Goal: Task Accomplishment & Management: Use online tool/utility

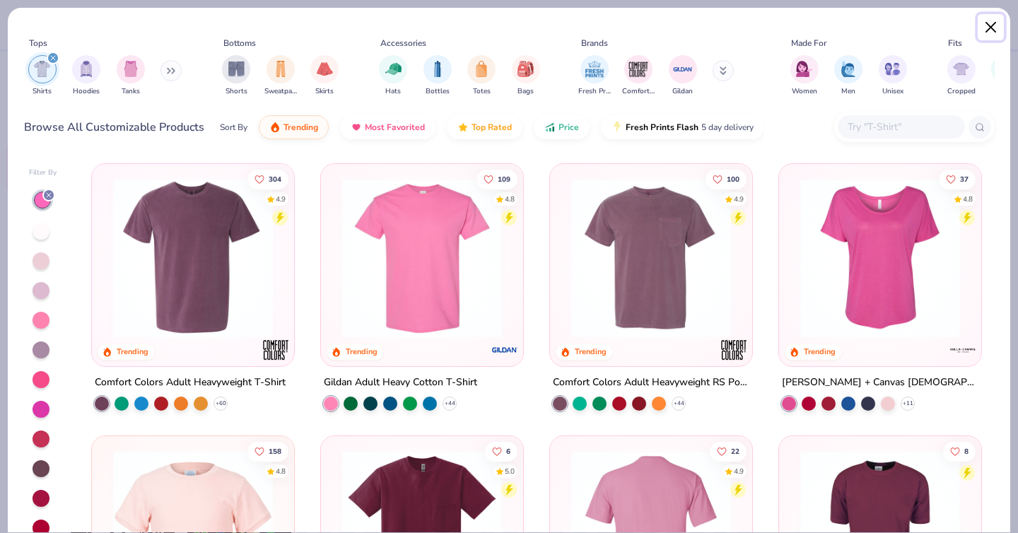
click at [991, 26] on button "Close" at bounding box center [991, 27] width 27 height 27
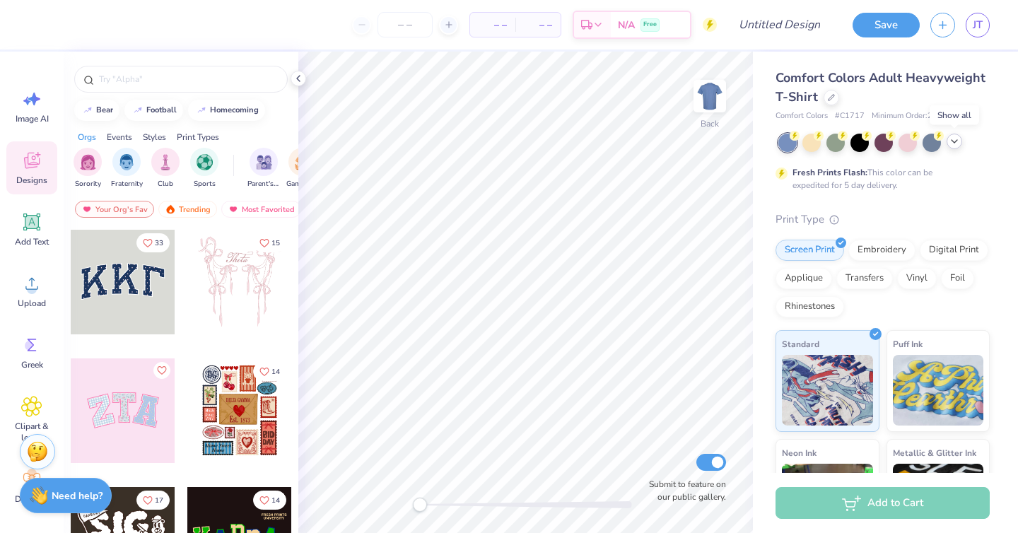
click at [955, 141] on icon at bounding box center [954, 141] width 11 height 11
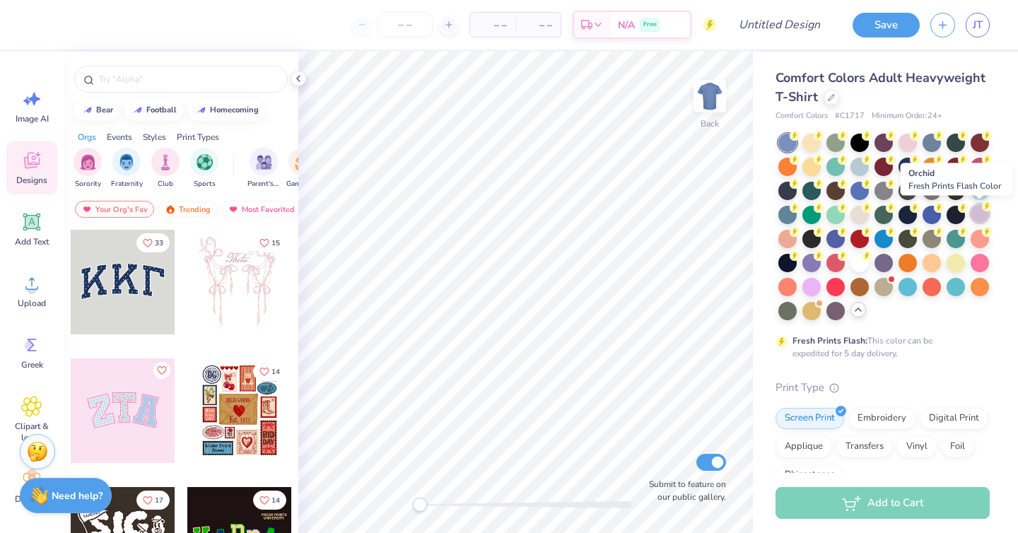
click at [973, 212] on div at bounding box center [980, 213] width 18 height 18
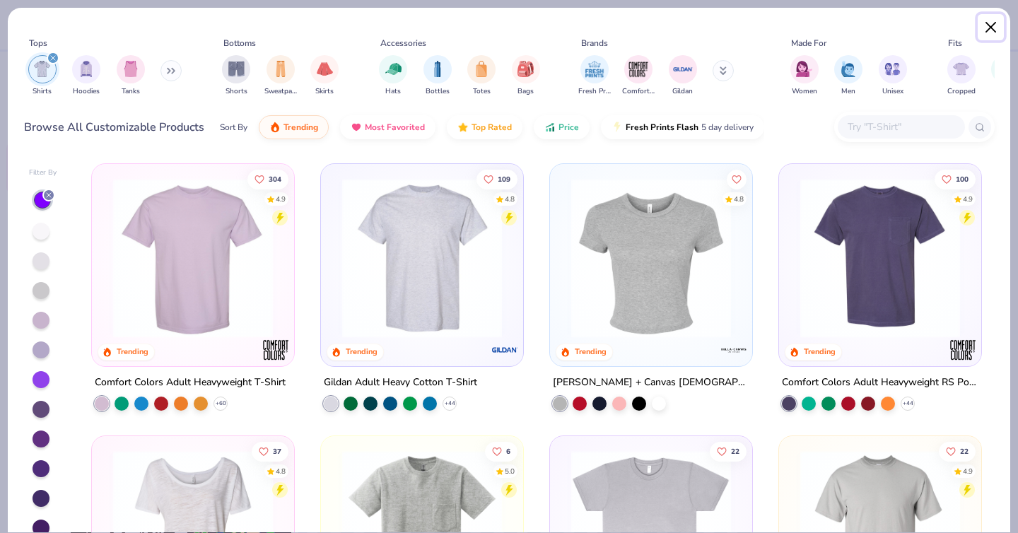
click at [985, 24] on button "Close" at bounding box center [991, 27] width 27 height 27
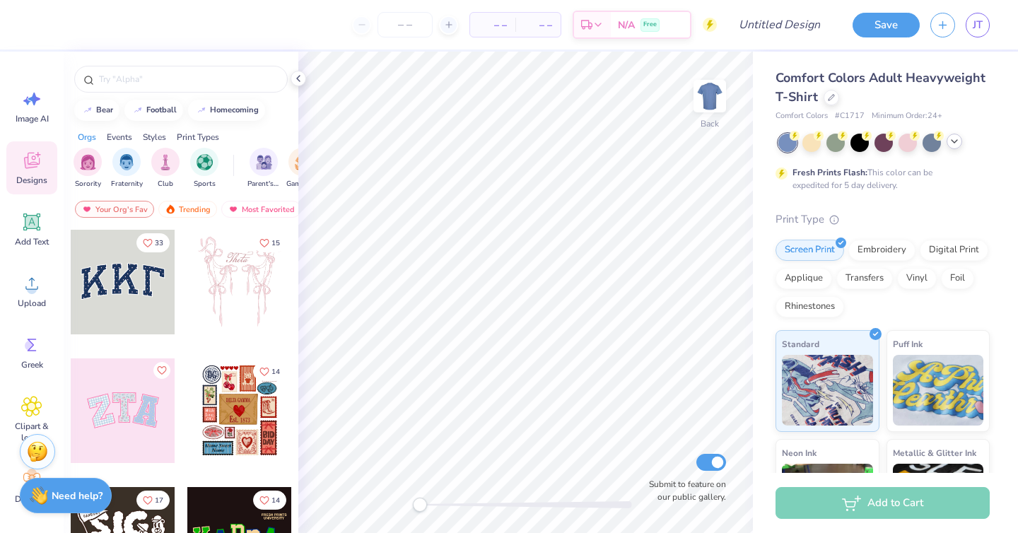
click at [960, 139] on icon at bounding box center [954, 141] width 11 height 11
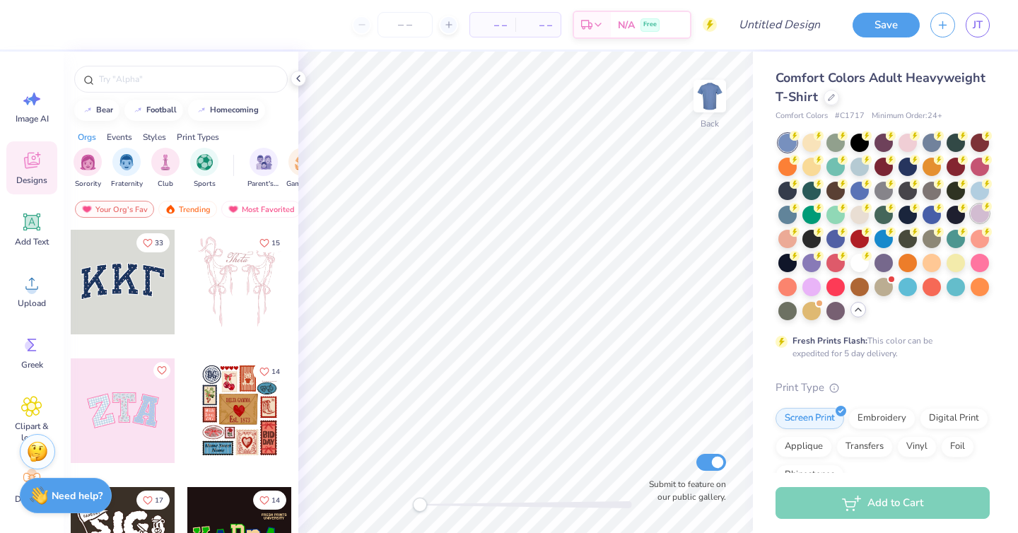
click at [977, 217] on div at bounding box center [980, 213] width 18 height 18
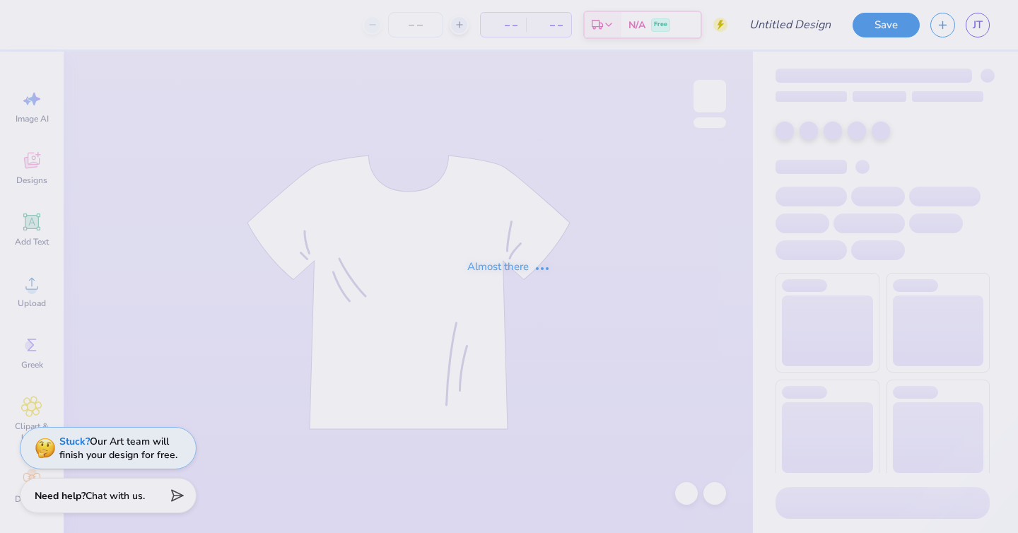
type input "DCG Draft Mockups!"
type input "2"
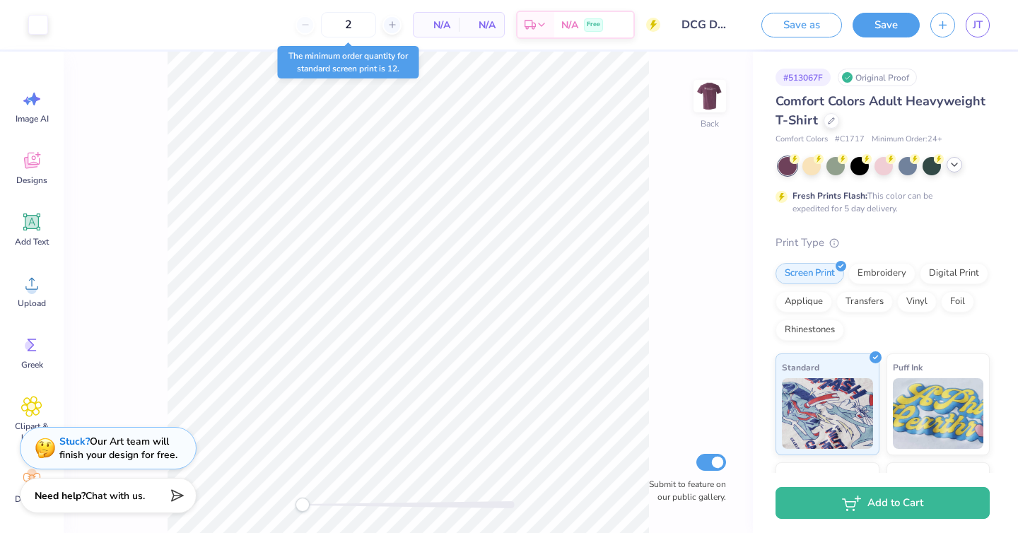
click at [960, 163] on div at bounding box center [955, 165] width 16 height 16
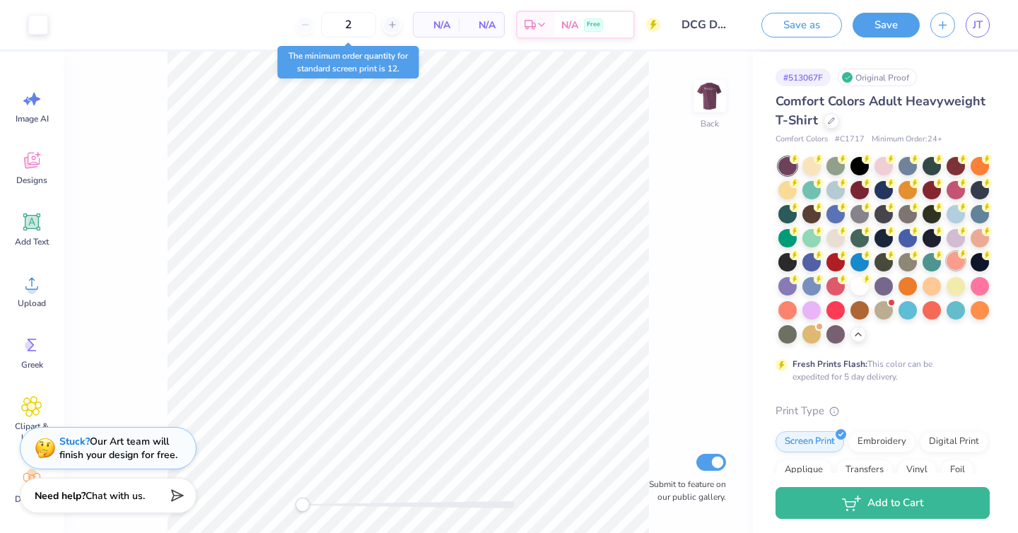
click at [954, 241] on div at bounding box center [956, 238] width 18 height 18
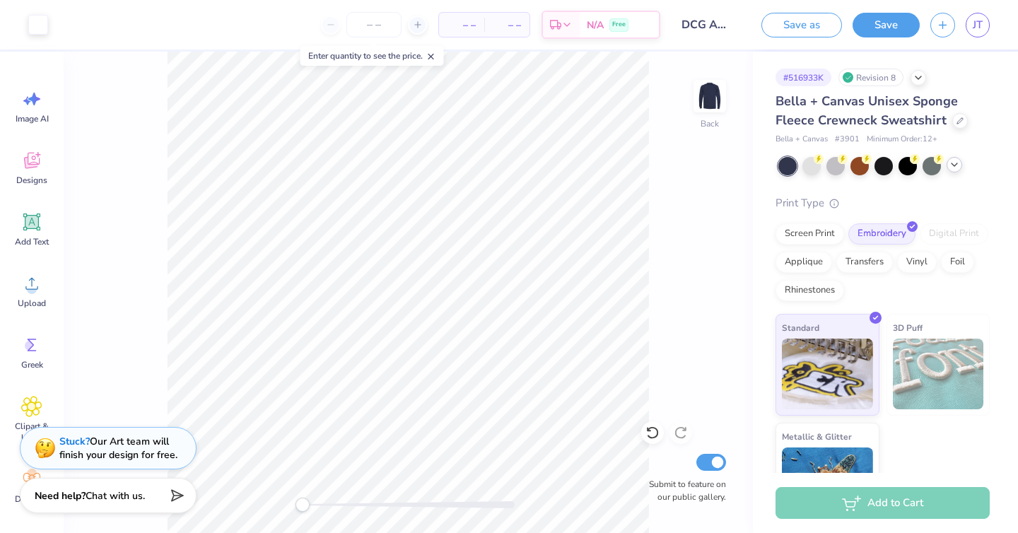
click at [961, 166] on div at bounding box center [955, 165] width 16 height 16
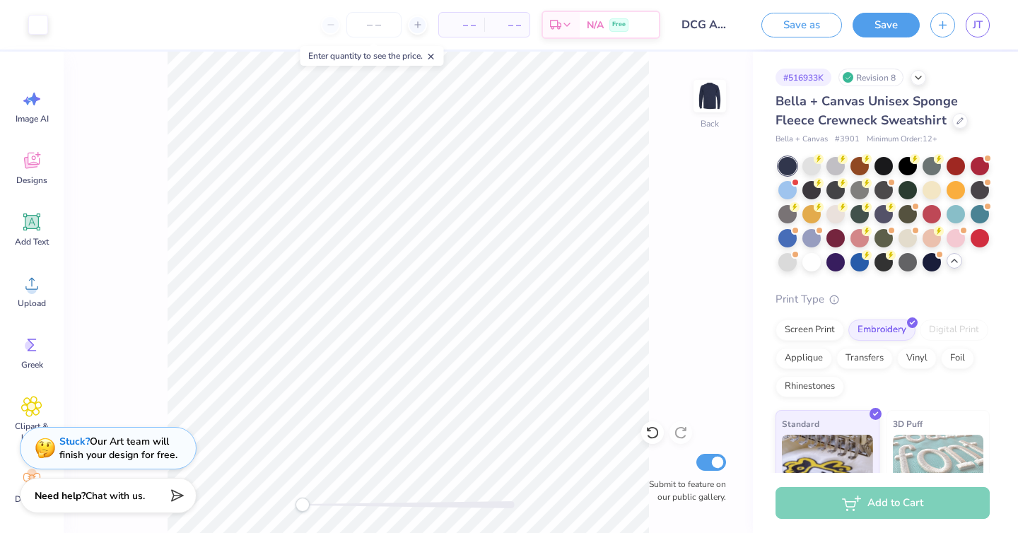
click at [959, 260] on icon at bounding box center [954, 260] width 11 height 11
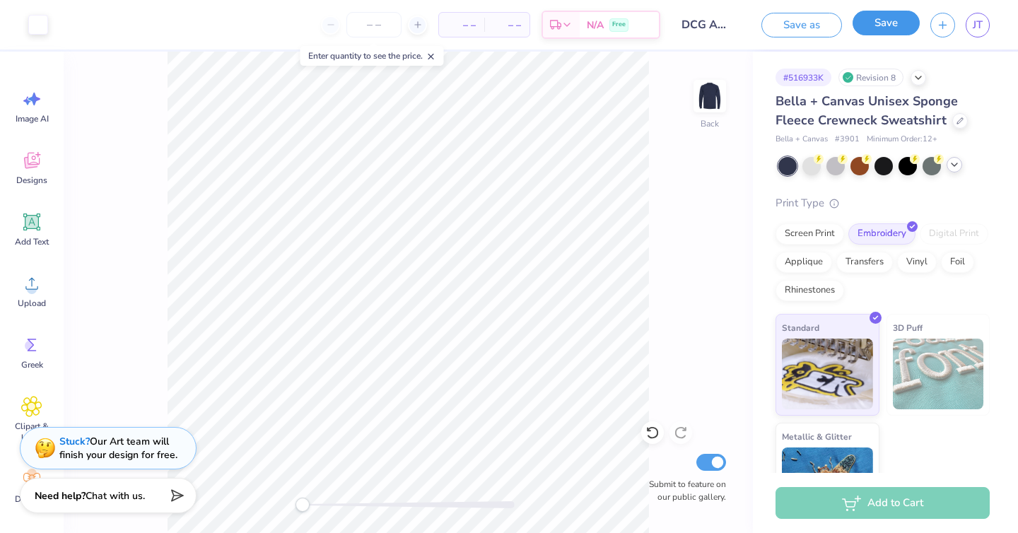
click at [882, 21] on button "Save" at bounding box center [886, 23] width 67 height 25
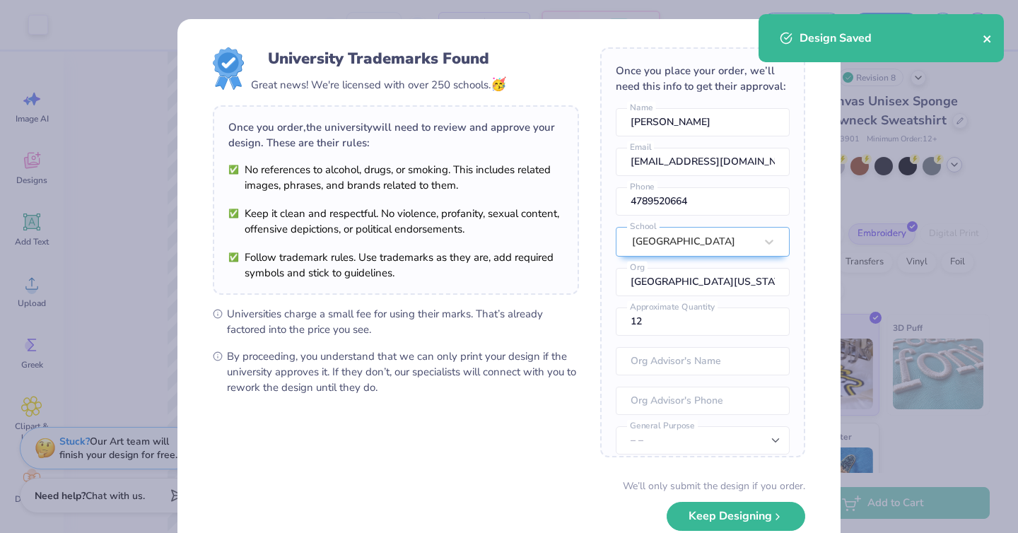
click at [989, 34] on icon "close" at bounding box center [988, 38] width 10 height 11
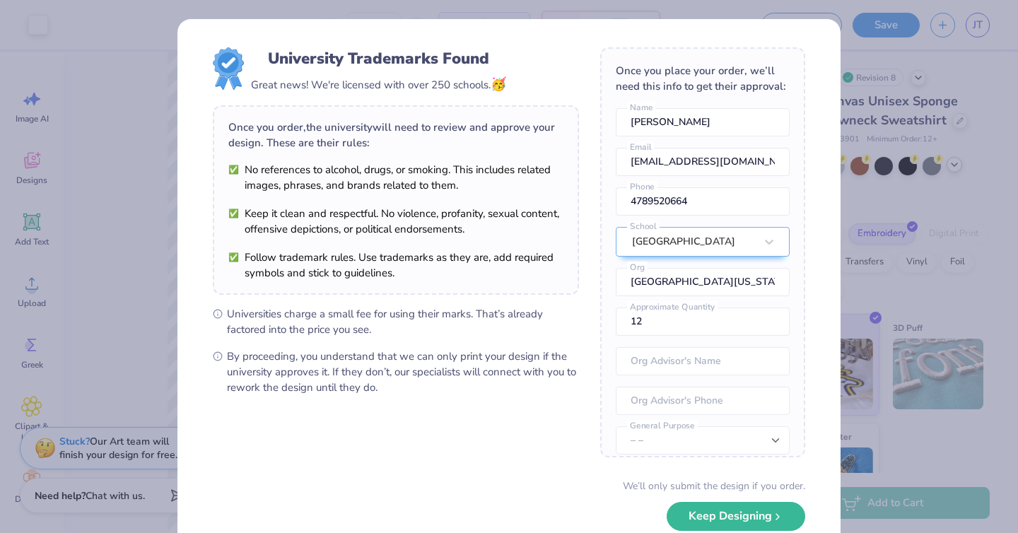
click at [895, 177] on div "University Trademarks Found Great news! We're licensed with over 250 schools. 🥳…" at bounding box center [509, 266] width 1018 height 533
click at [688, 518] on button "Keep Designing" at bounding box center [736, 513] width 139 height 29
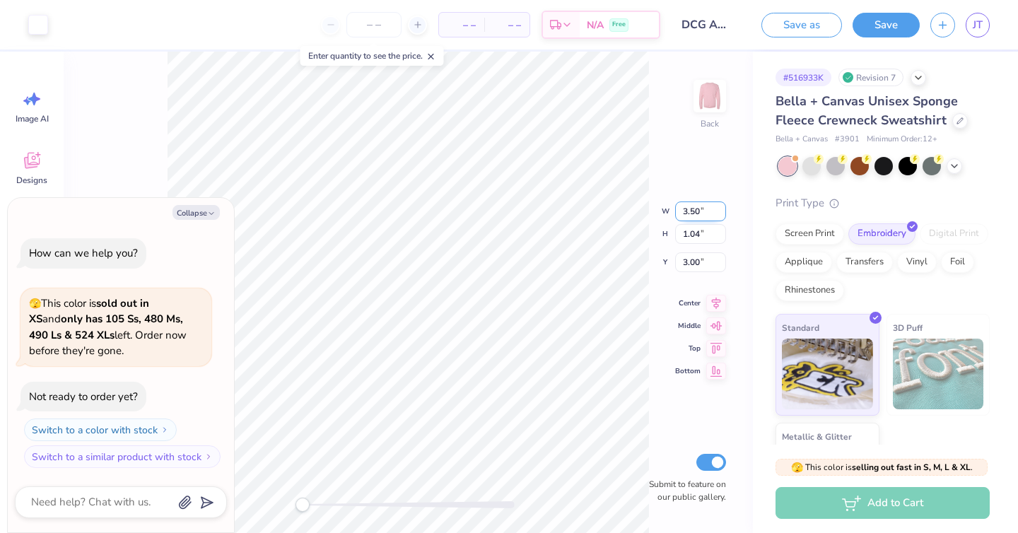
click at [710, 214] on input "3.50" at bounding box center [700, 212] width 51 height 20
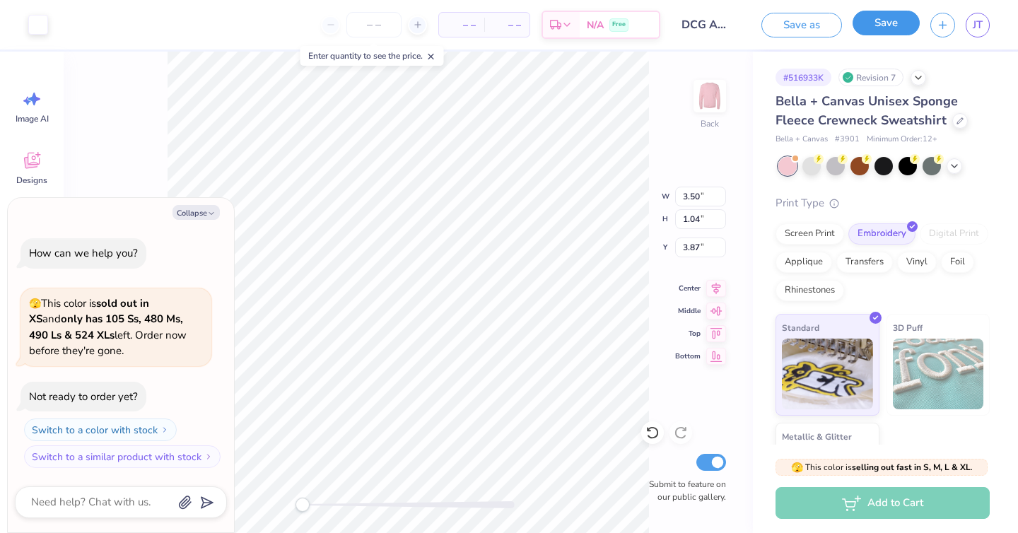
click at [878, 29] on button "Save" at bounding box center [886, 23] width 67 height 25
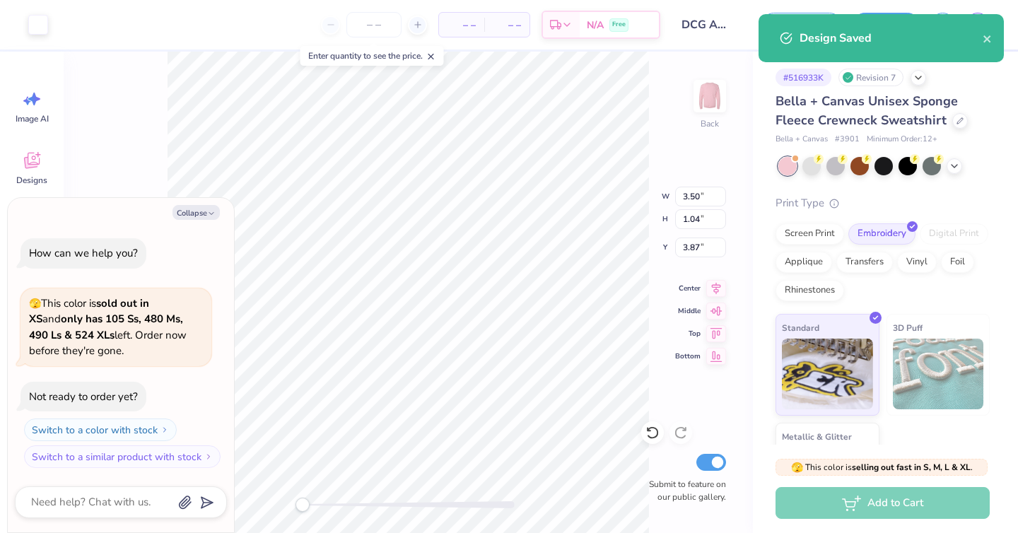
click at [983, 8] on div "Save as Save JT" at bounding box center [884, 25] width 267 height 50
click at [979, 15] on div "Design Saved" at bounding box center [881, 38] width 245 height 48
click at [993, 47] on div "Design Saved" at bounding box center [881, 38] width 245 height 48
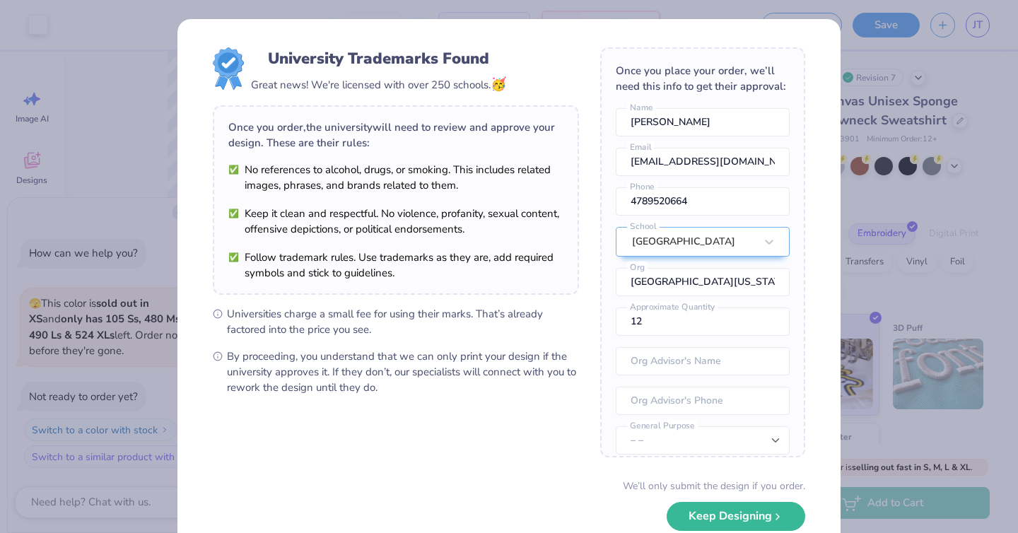
click at [991, 45] on div "Design Saved" at bounding box center [881, 43] width 251 height 64
click at [979, 25] on body "Art colors – – Per Item – – Total Est. Delivery N/A Free Design Title DCG Annua…" at bounding box center [509, 266] width 1018 height 533
click at [758, 507] on button "Keep Designing" at bounding box center [736, 513] width 139 height 29
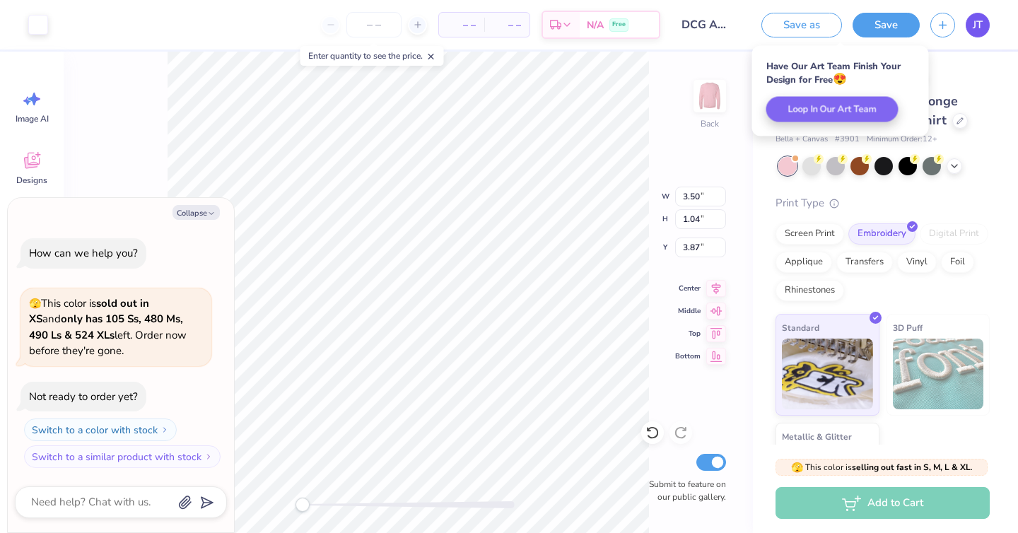
click at [980, 30] on span "JT" at bounding box center [978, 25] width 10 height 16
type textarea "x"
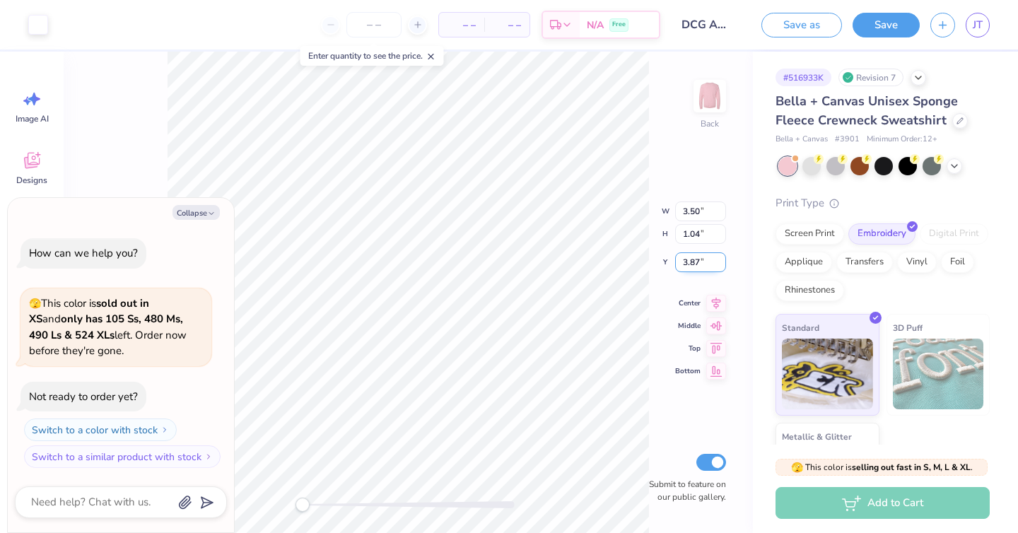
click at [702, 260] on input "3.87" at bounding box center [700, 262] width 51 height 20
type input "3.95"
click at [677, 156] on div "Back W 3.50 3.50 " H 1.04 1.04 " Y 3.95 3.95 " Center Middle Top Bottom Submit …" at bounding box center [408, 293] width 689 height 482
click at [880, 25] on button "Save" at bounding box center [886, 23] width 67 height 25
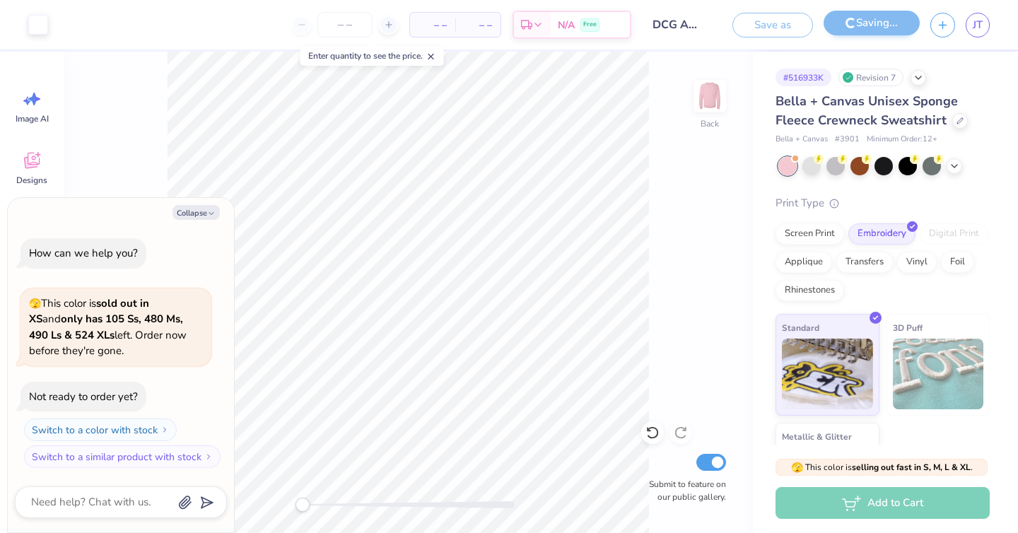
type textarea "x"
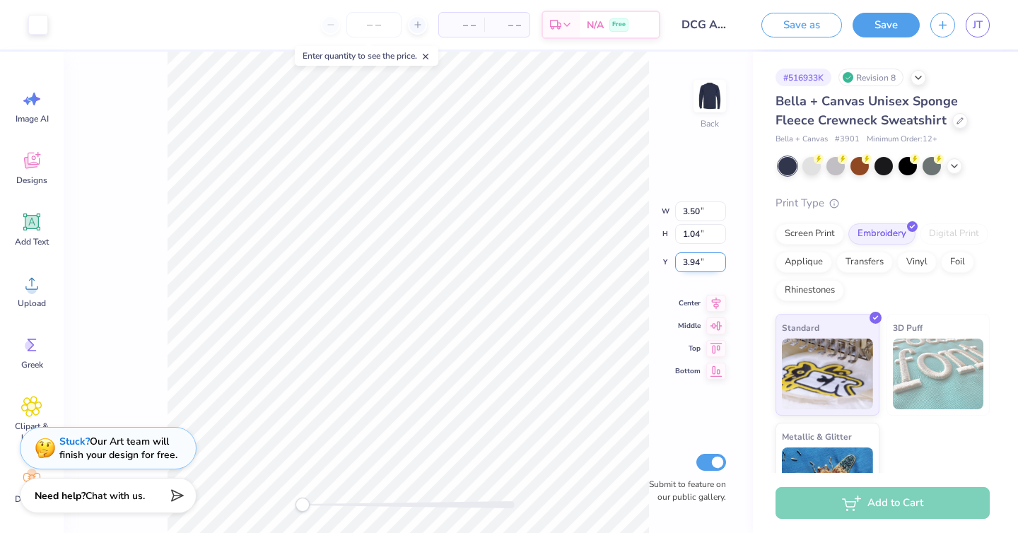
click at [702, 262] on input "3.94" at bounding box center [700, 262] width 51 height 20
type input "3.95"
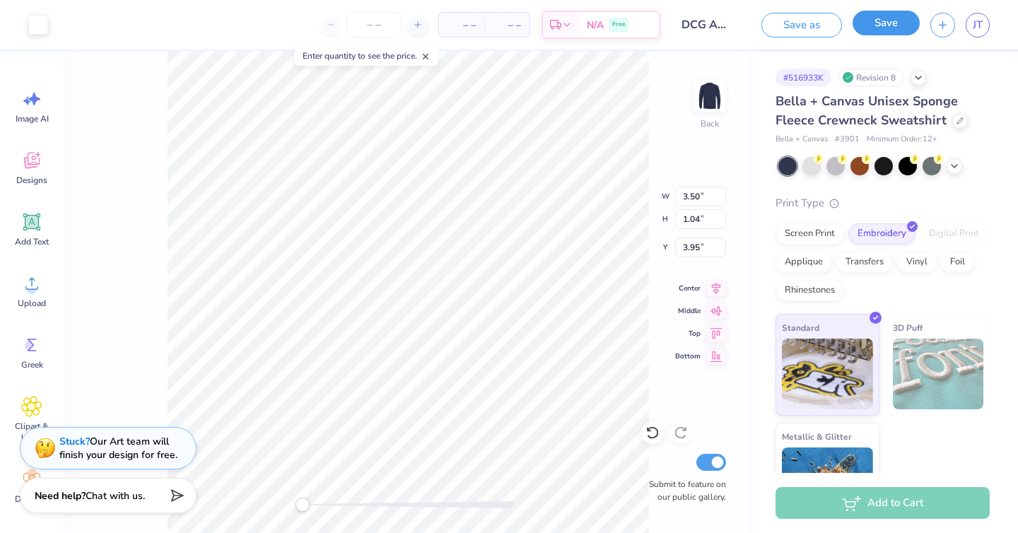
click at [899, 17] on button "Save" at bounding box center [886, 23] width 67 height 25
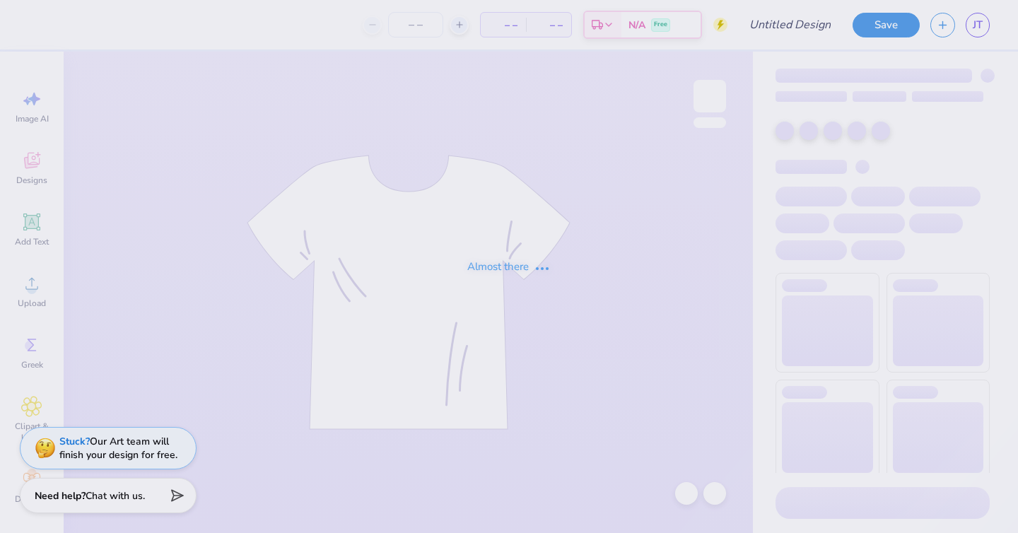
type input "DCG Annual Merch - Embroidery!"
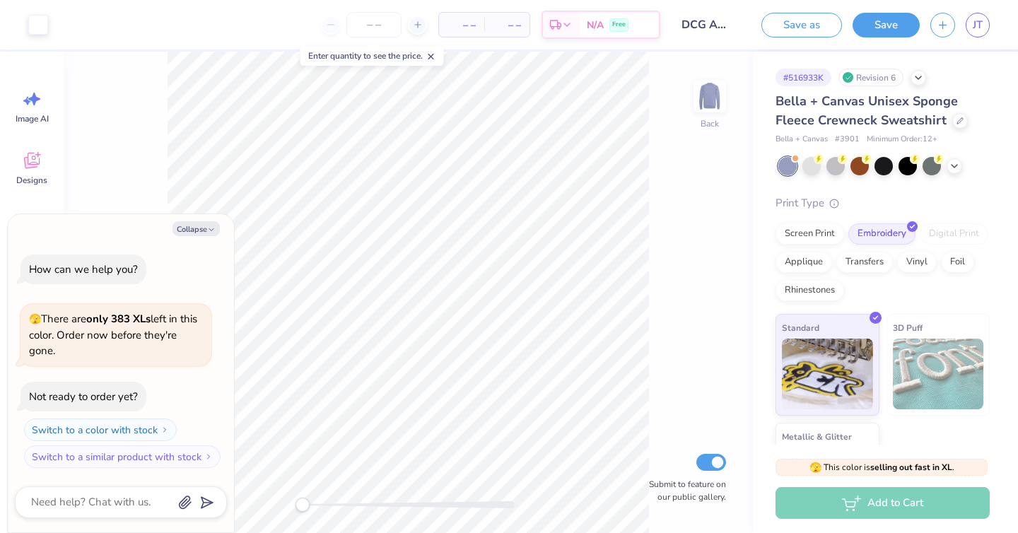
type textarea "x"
click at [699, 245] on input "3.00" at bounding box center [700, 248] width 51 height 20
type input "3.95"
click at [718, 312] on icon at bounding box center [716, 309] width 20 height 17
click at [872, 28] on button "Save" at bounding box center [886, 23] width 67 height 25
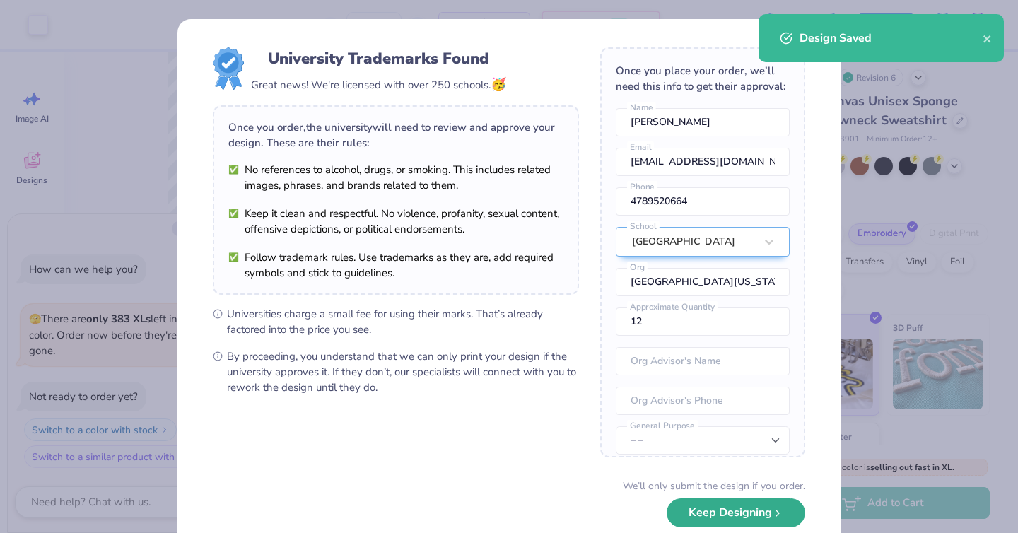
click at [692, 508] on button "Keep Designing" at bounding box center [736, 513] width 139 height 29
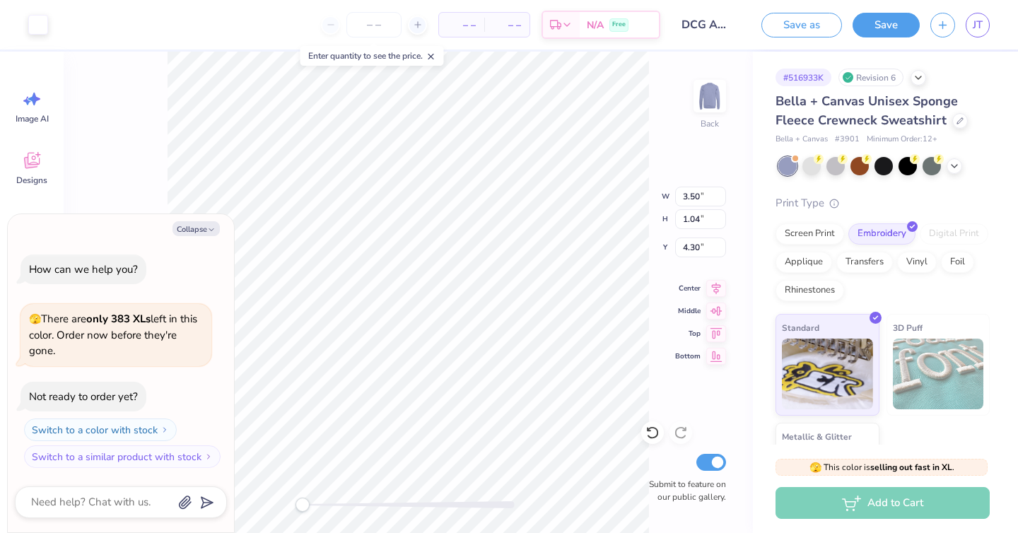
type textarea "x"
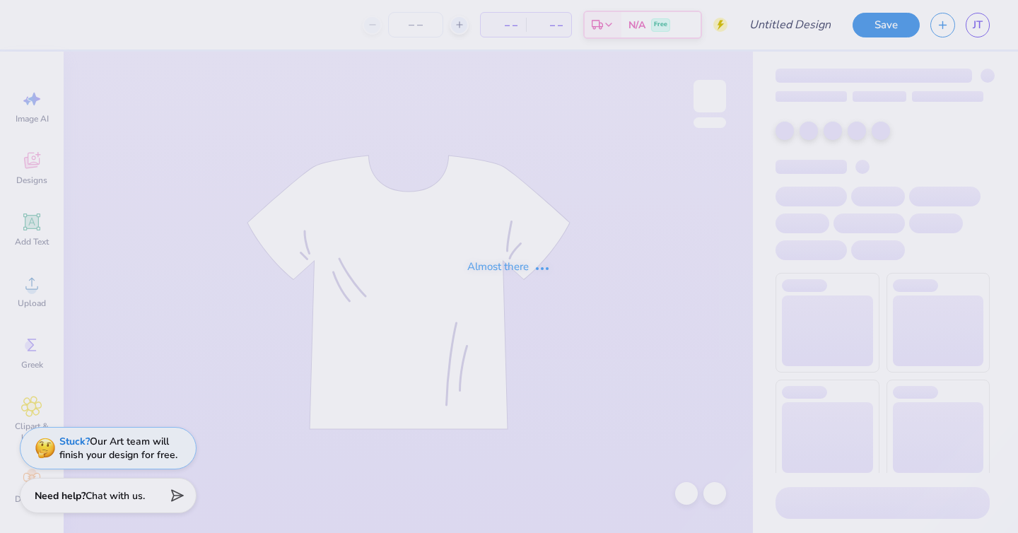
type input "DCG Annual Merch - Embroidery!"
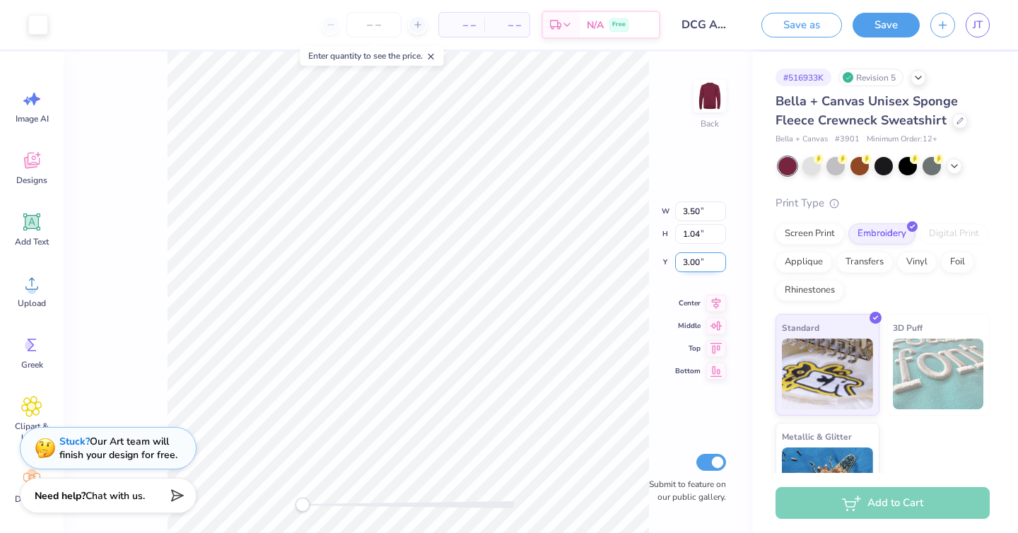
click at [700, 262] on input "3.00" at bounding box center [700, 262] width 51 height 20
type input "3"
type input "4.03"
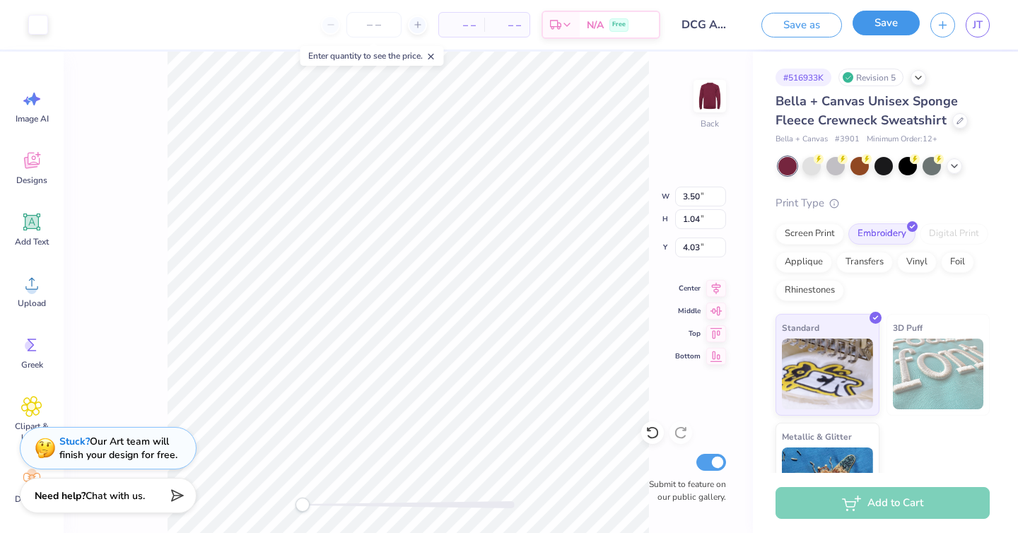
click at [876, 23] on button "Save" at bounding box center [886, 23] width 67 height 25
click at [890, 29] on button "Save" at bounding box center [886, 23] width 67 height 25
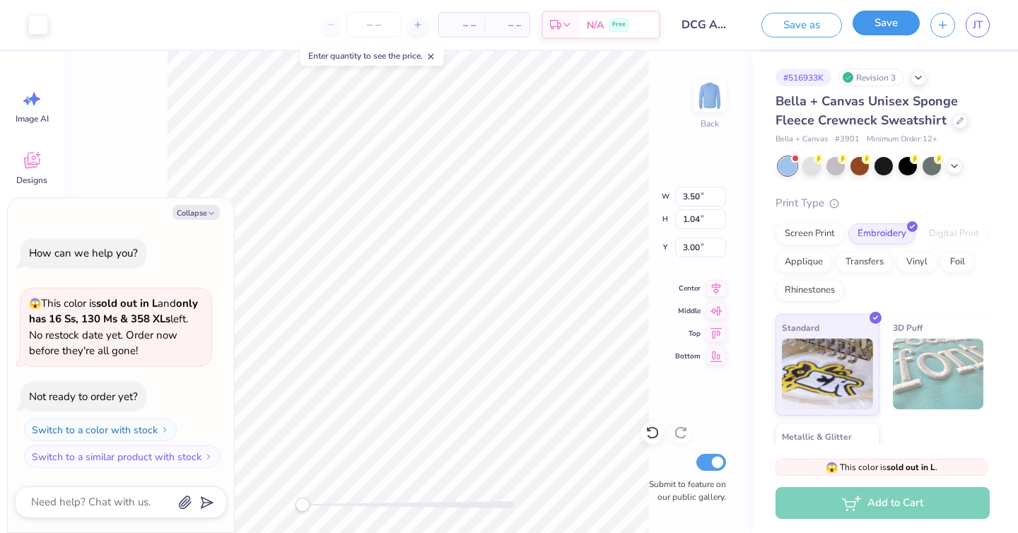
click at [894, 16] on button "Save" at bounding box center [886, 23] width 67 height 25
type textarea "x"
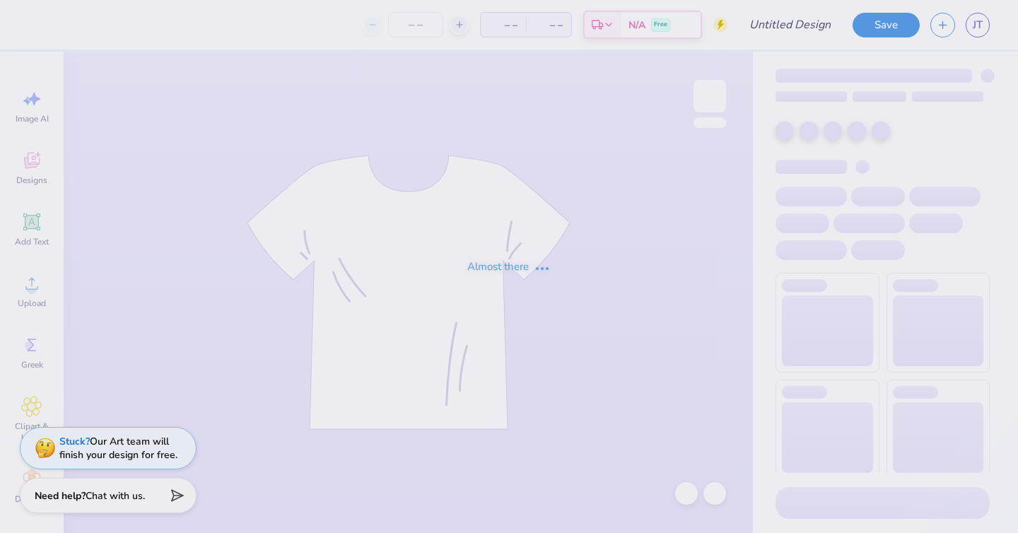
type input "DCG Annual Merch - Embroidery!"
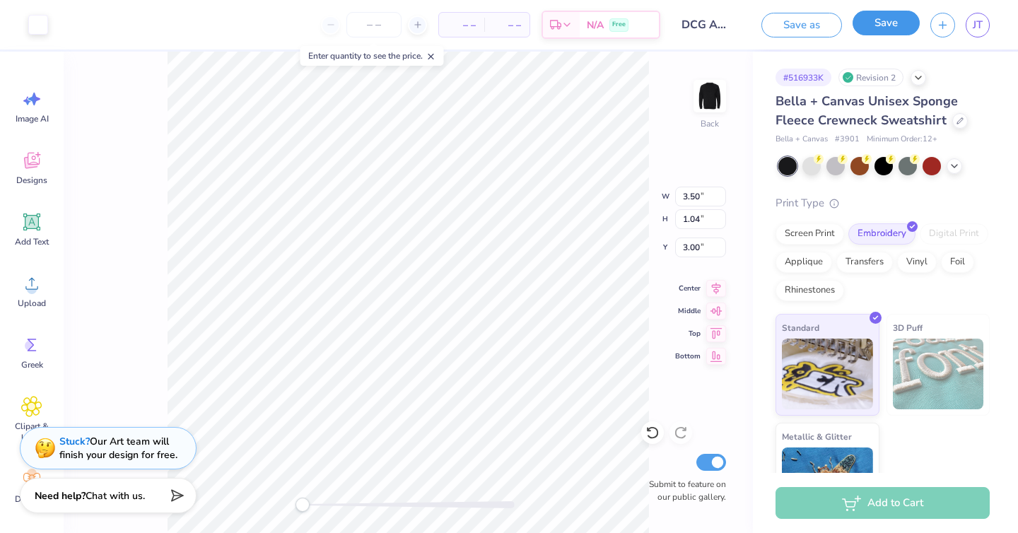
click at [888, 13] on button "Save" at bounding box center [886, 23] width 67 height 25
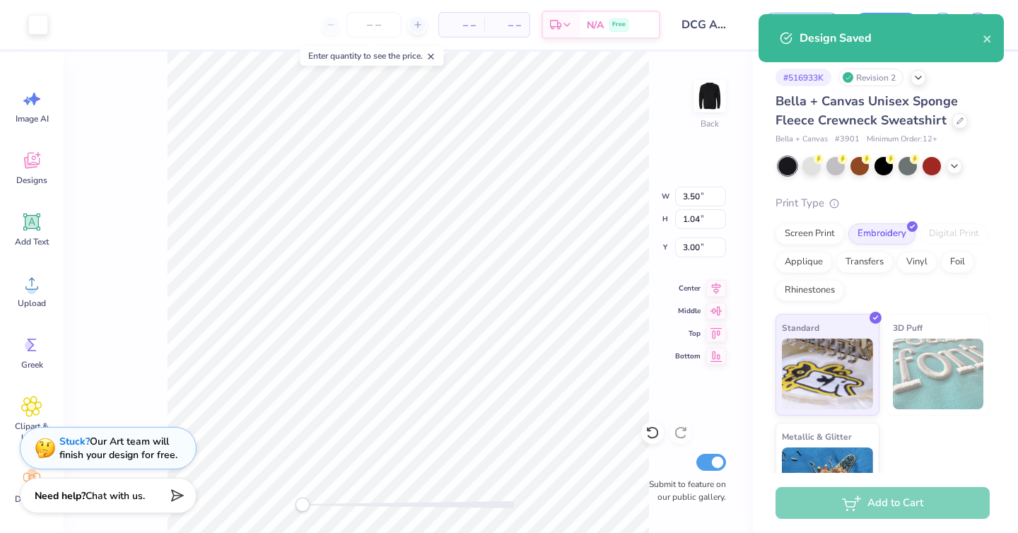
click at [628, 138] on body "Art colors – – Per Item – – Total Est. Delivery N/A Free Design Title DCG Annua…" at bounding box center [509, 266] width 1018 height 533
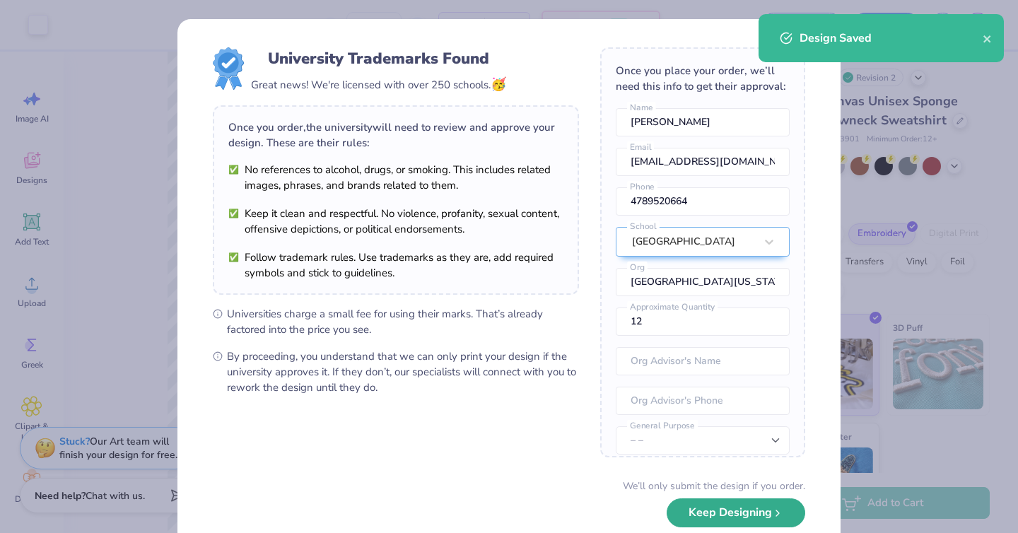
click at [764, 518] on button "Keep Designing" at bounding box center [736, 513] width 139 height 29
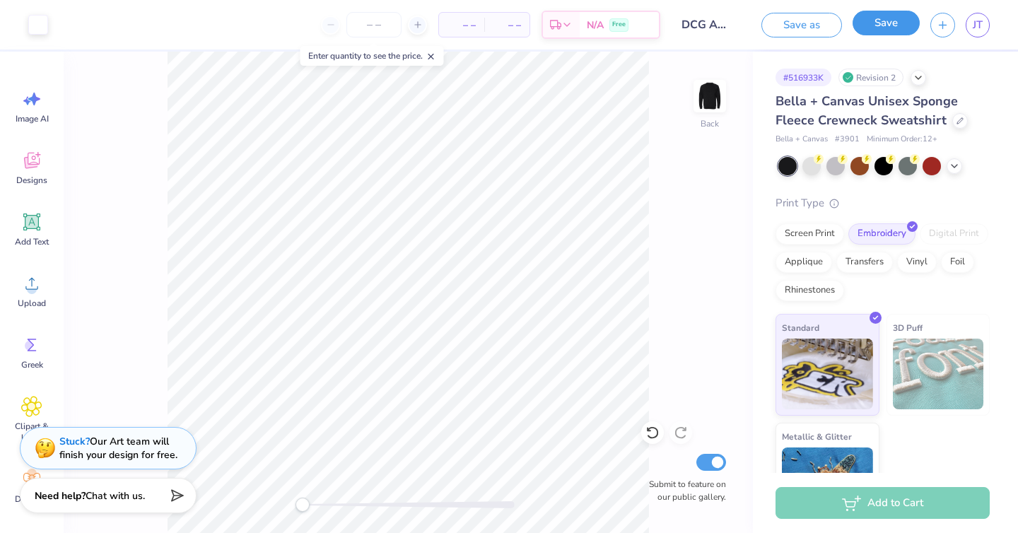
click at [892, 30] on button "Save" at bounding box center [886, 23] width 67 height 25
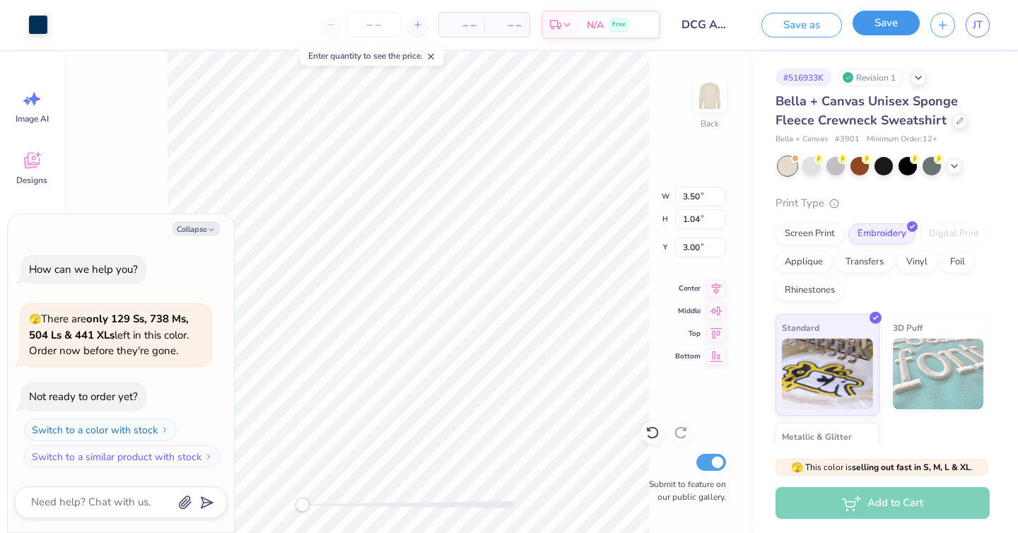
click at [888, 28] on button "Save" at bounding box center [886, 23] width 67 height 25
type textarea "x"
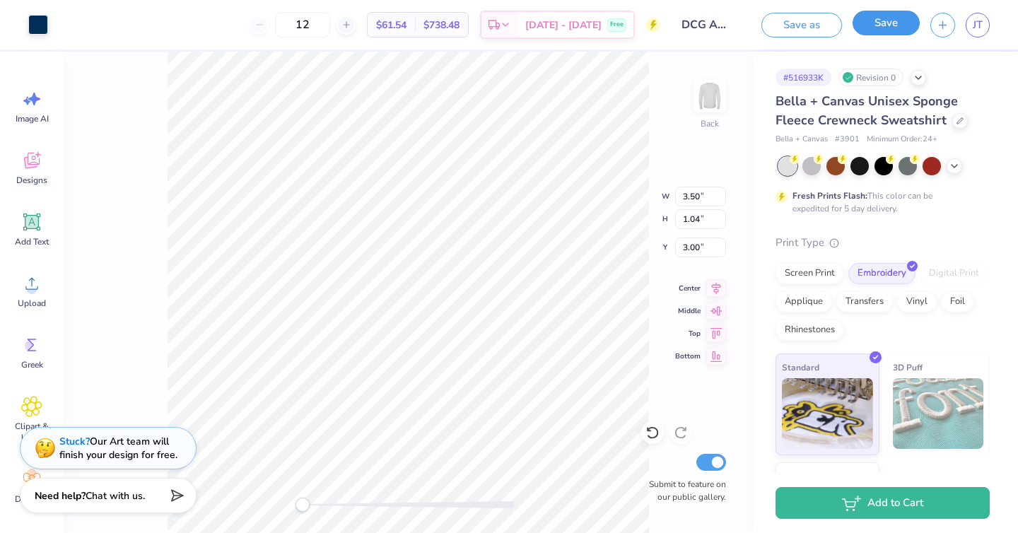
click at [883, 13] on button "Save" at bounding box center [886, 23] width 67 height 25
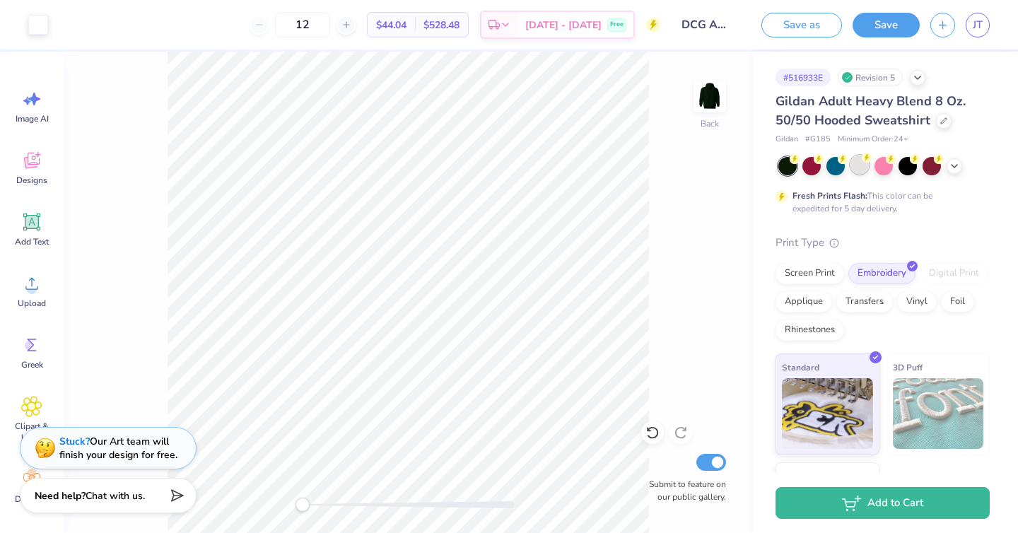
click at [866, 167] on div at bounding box center [860, 165] width 18 height 18
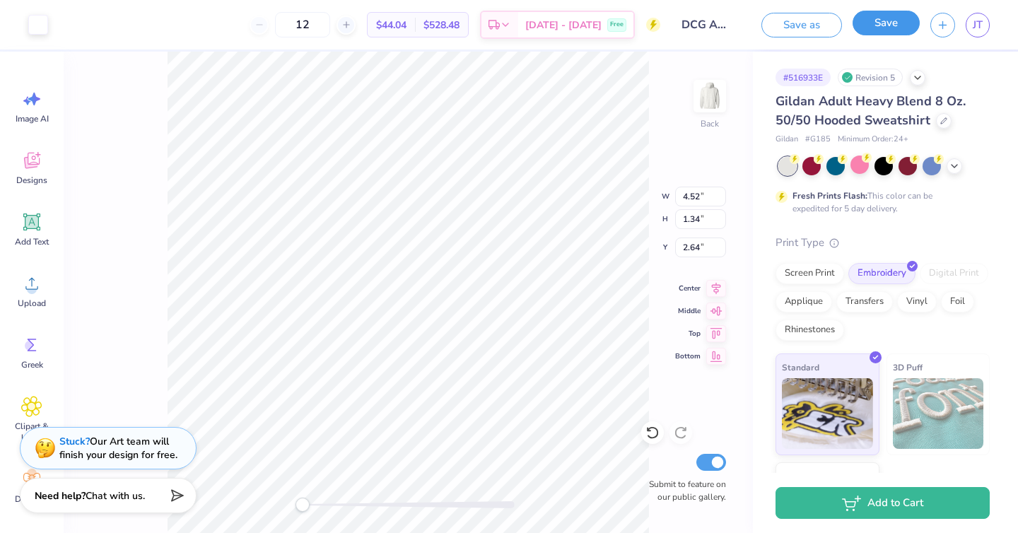
click at [887, 23] on button "Save" at bounding box center [886, 23] width 67 height 25
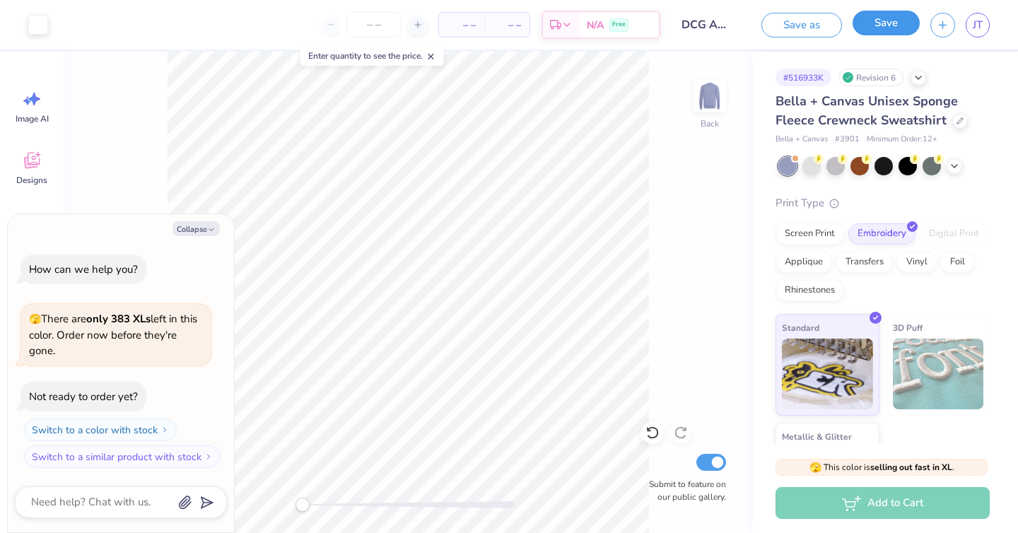
click at [895, 19] on button "Save" at bounding box center [886, 23] width 67 height 25
type textarea "x"
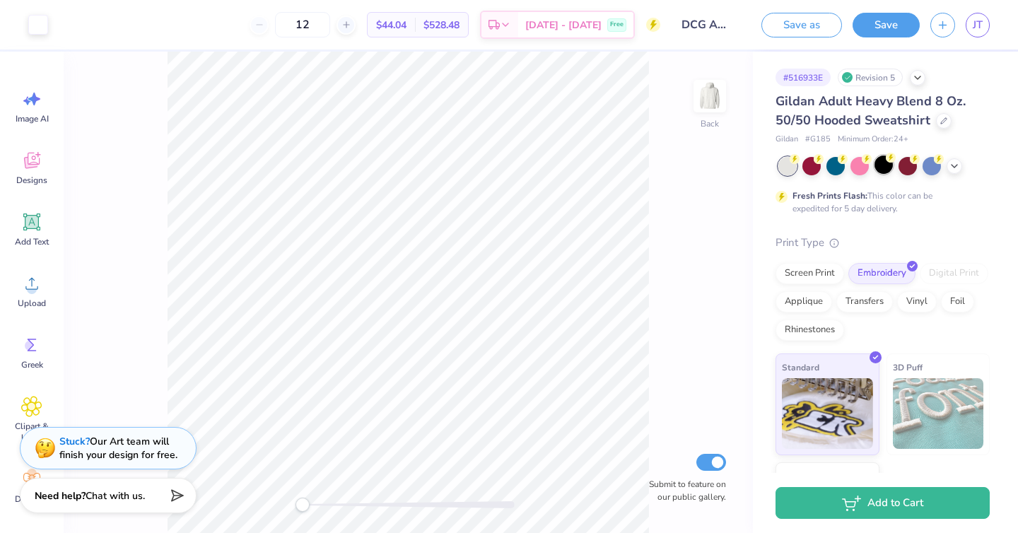
click at [891, 162] on circle at bounding box center [891, 158] width 10 height 10
click at [873, 24] on button "Save" at bounding box center [886, 23] width 67 height 25
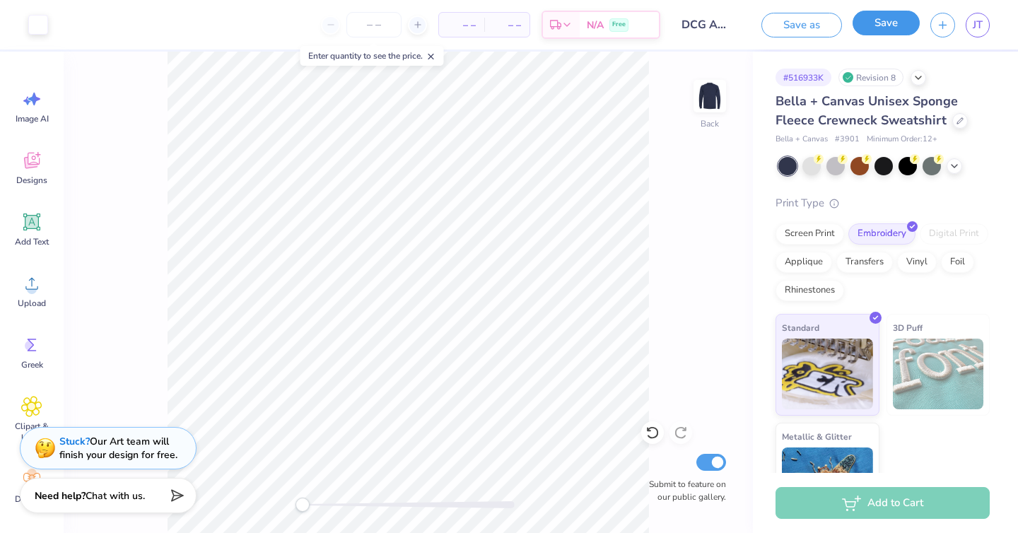
click at [876, 25] on button "Save" at bounding box center [886, 23] width 67 height 25
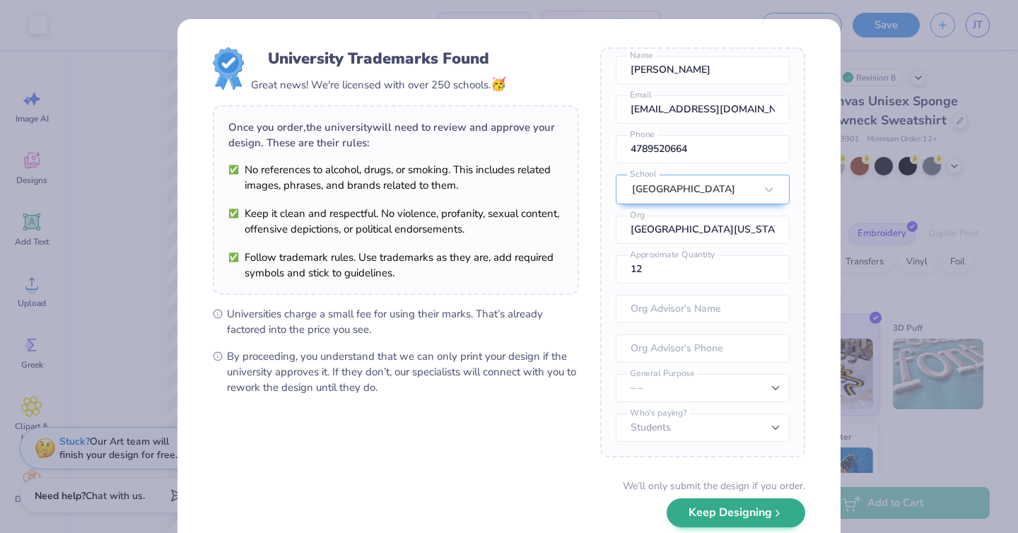
scroll to position [82, 0]
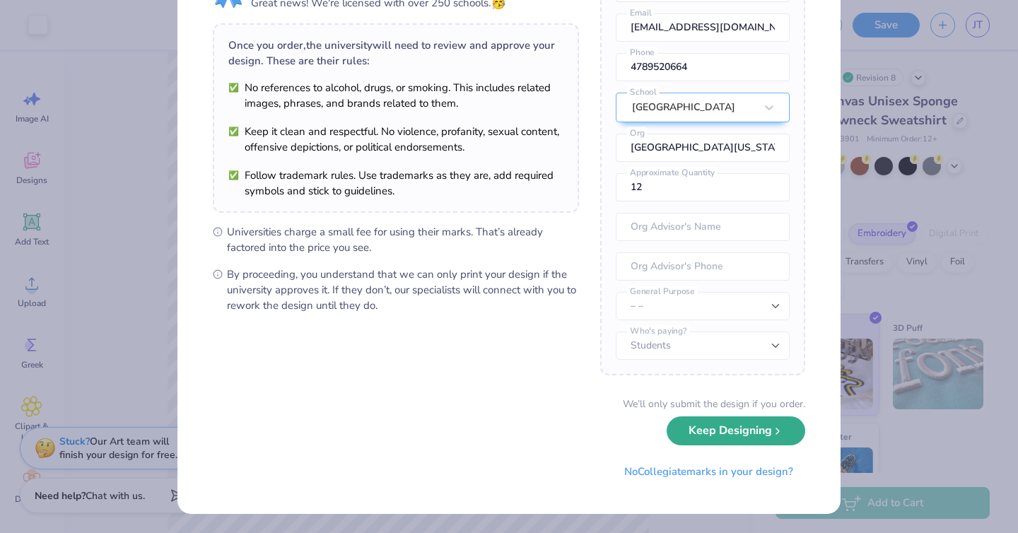
click at [745, 426] on button "Keep Designing" at bounding box center [736, 431] width 139 height 29
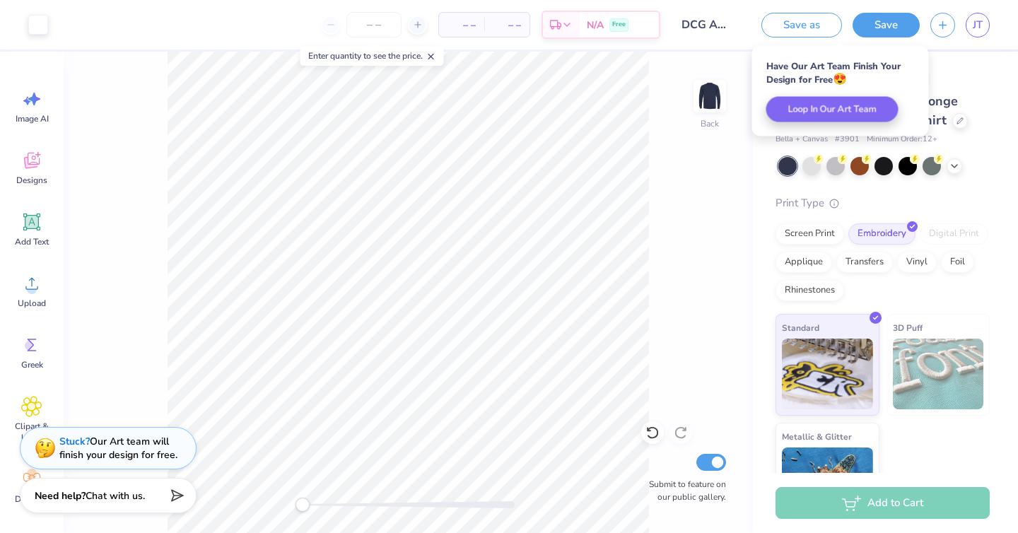
scroll to position [0, 0]
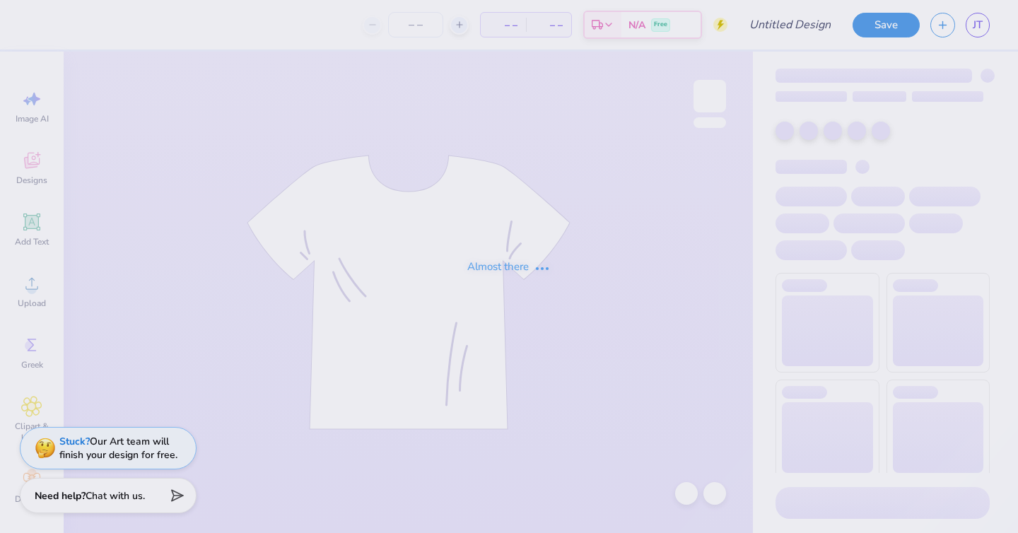
type input "DCG Annual Merch - Embroidery!"
type input "12"
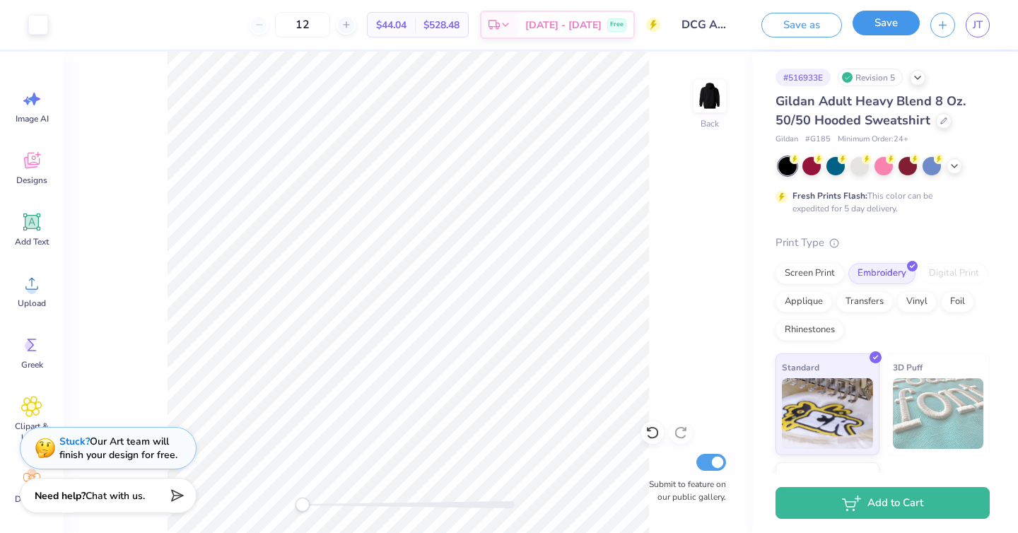
click at [885, 22] on button "Save" at bounding box center [886, 23] width 67 height 25
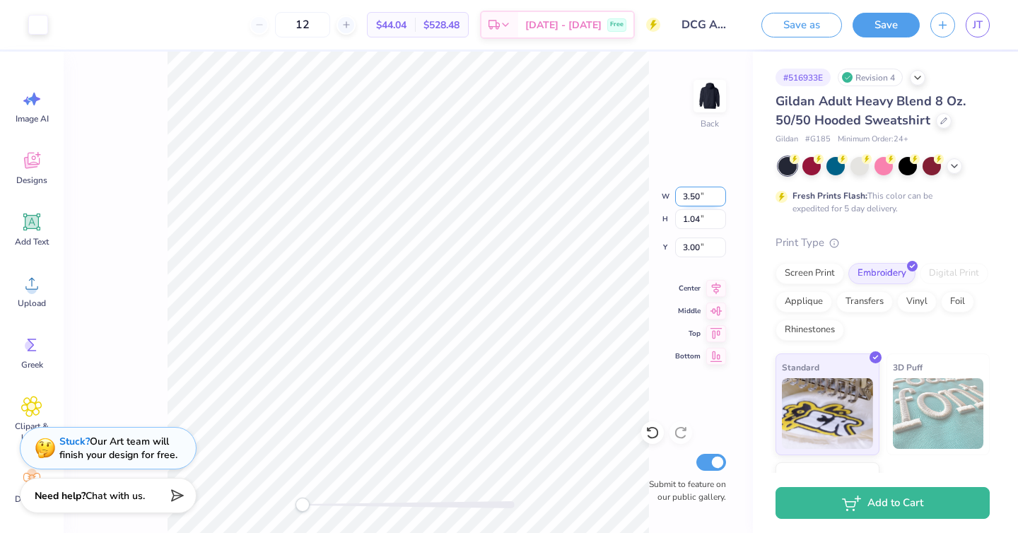
click at [597, 195] on div "Back W 3.50 3.50 " H 1.04 1.04 " Y 3.00 3.00 " Center Middle Top Bottom Submit …" at bounding box center [408, 293] width 689 height 482
click at [614, 197] on div "Back W 3.50 3.50 " H 1.04 1.04 " Y 3.00 3.00 " Center Middle Top Bottom Submit …" at bounding box center [408, 293] width 689 height 482
click at [882, 26] on button "Save" at bounding box center [886, 23] width 67 height 25
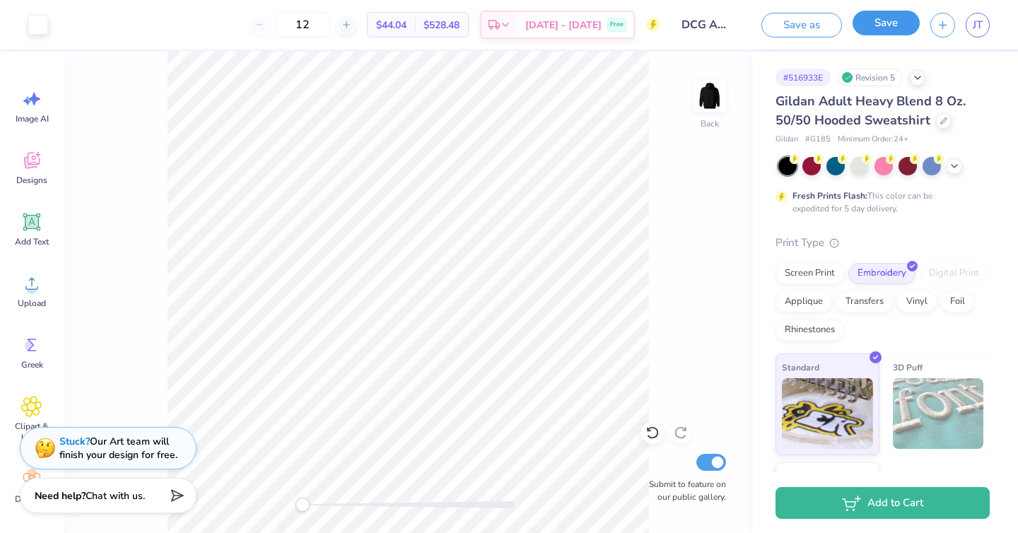
click at [897, 25] on button "Save" at bounding box center [886, 23] width 67 height 25
click at [880, 23] on button "Save" at bounding box center [886, 23] width 67 height 25
click at [896, 23] on button "Save" at bounding box center [886, 23] width 67 height 25
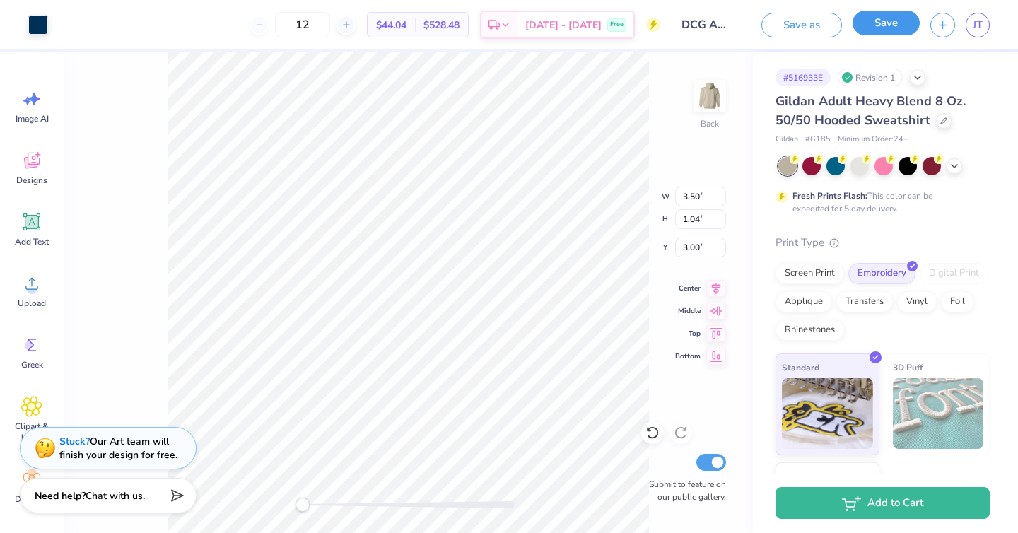
click at [876, 33] on button "Save" at bounding box center [886, 23] width 67 height 25
click at [878, 22] on button "Save" at bounding box center [886, 23] width 67 height 25
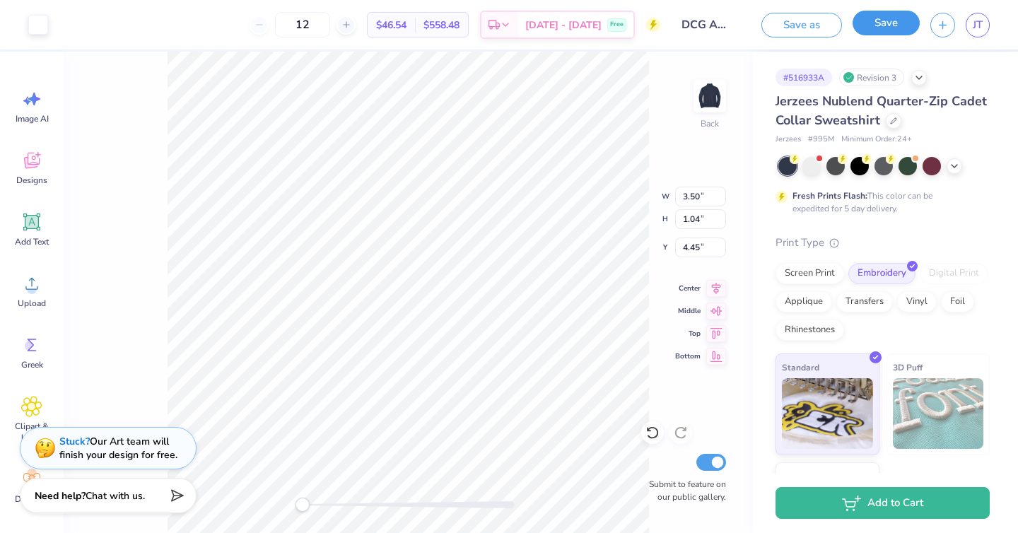
click at [887, 24] on button "Save" at bounding box center [886, 23] width 67 height 25
click at [860, 26] on button "Save" at bounding box center [886, 23] width 67 height 25
click at [882, 21] on button "Save" at bounding box center [886, 23] width 67 height 25
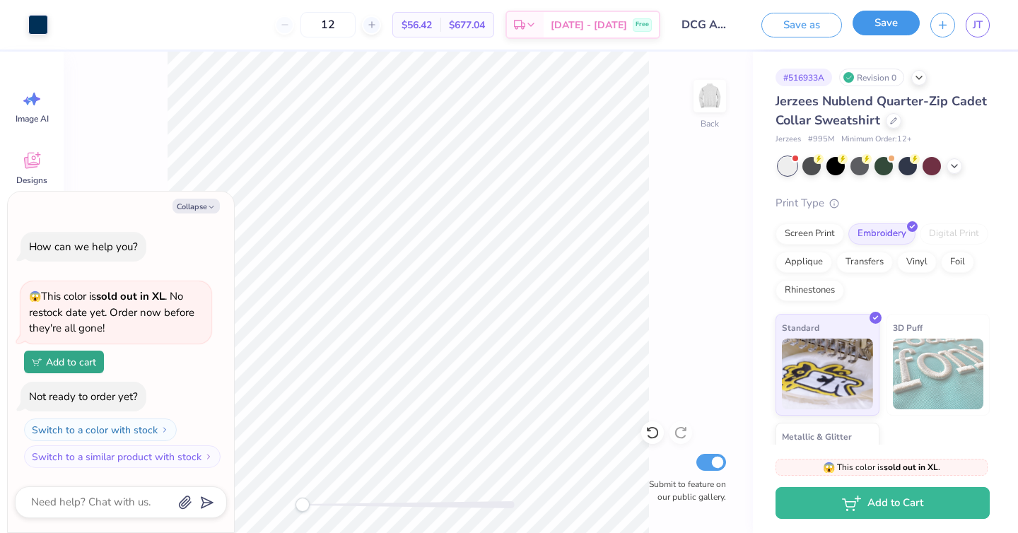
click at [905, 22] on button "Save" at bounding box center [886, 23] width 67 height 25
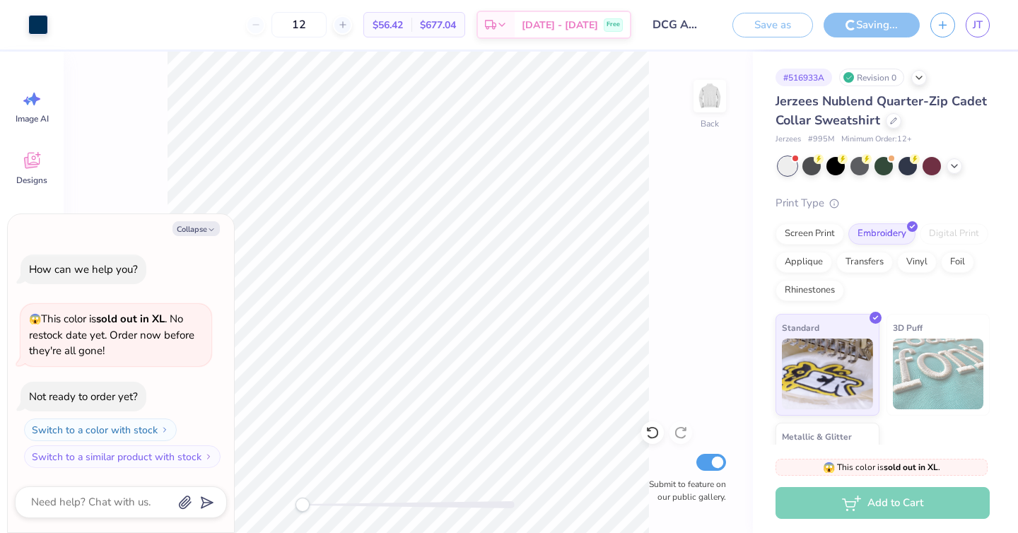
type textarea "x"
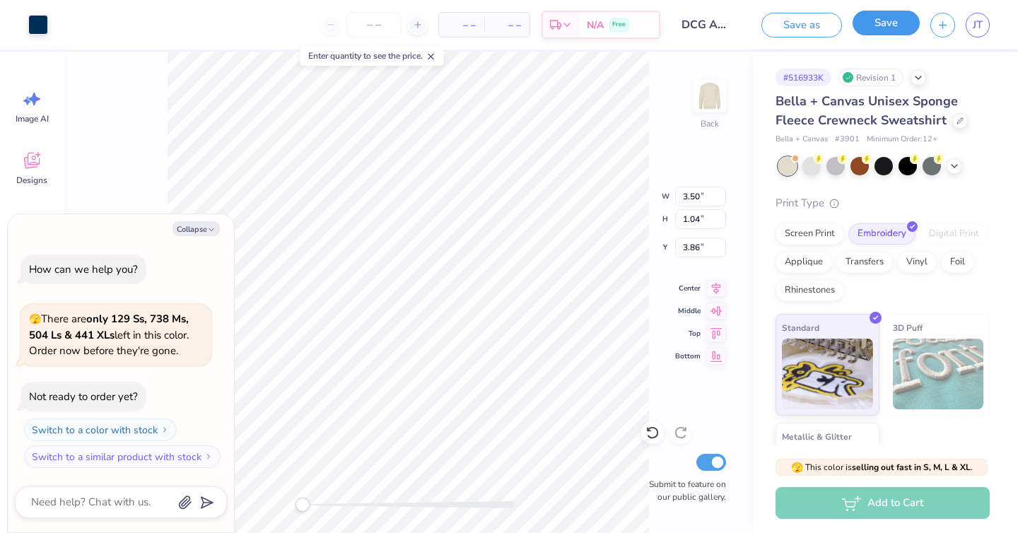
click at [873, 21] on button "Save" at bounding box center [886, 23] width 67 height 25
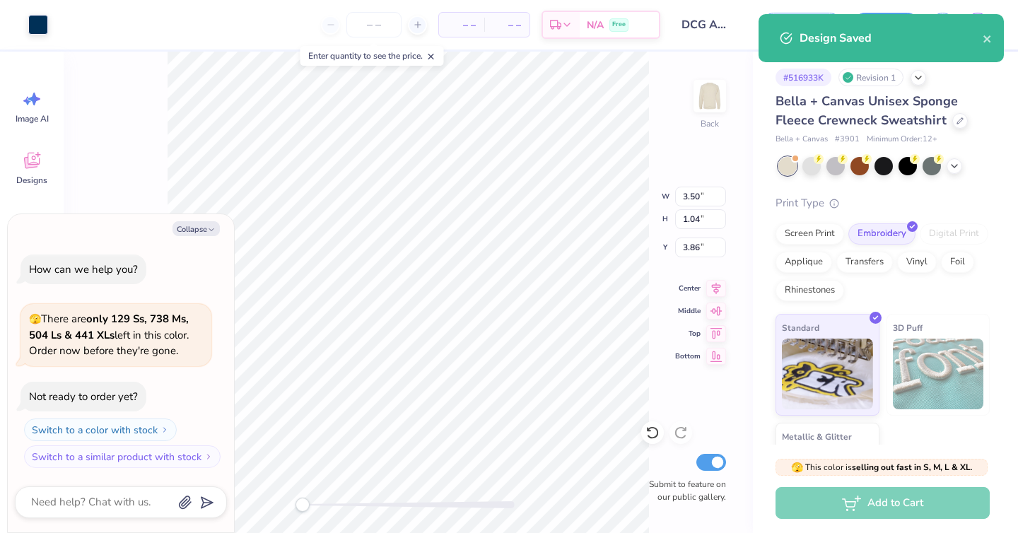
type textarea "x"
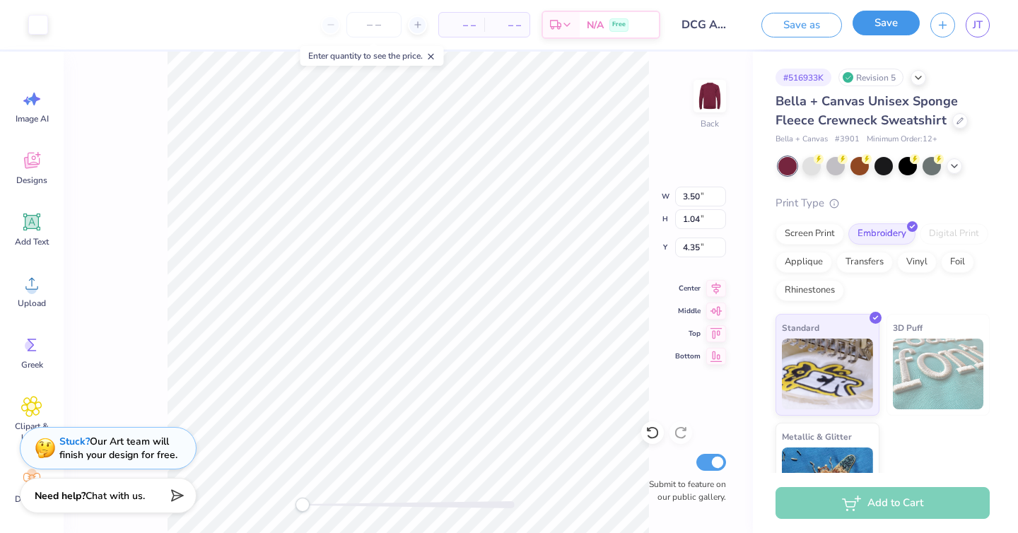
click at [895, 23] on button "Save" at bounding box center [886, 23] width 67 height 25
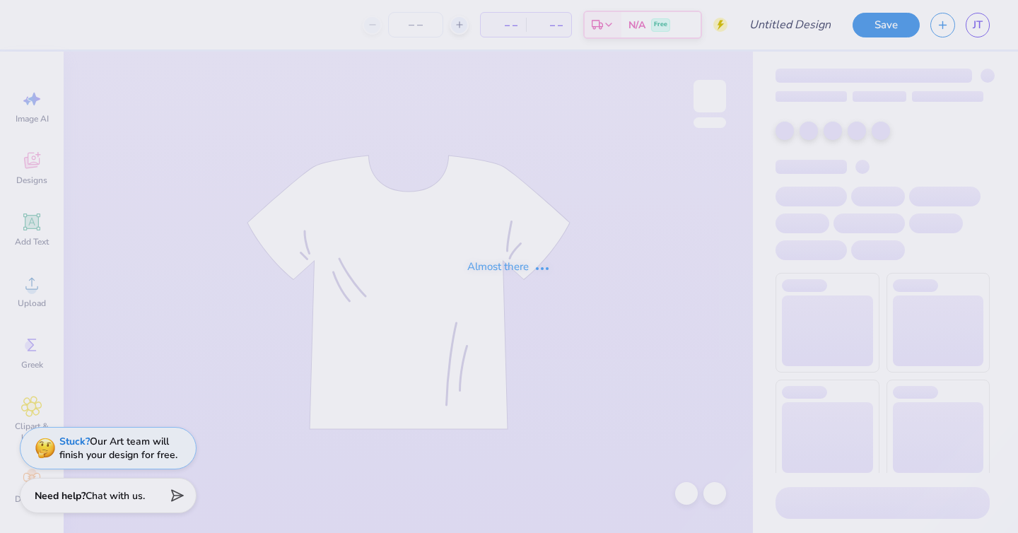
type input "DCG Annual Merch - Embroidery!"
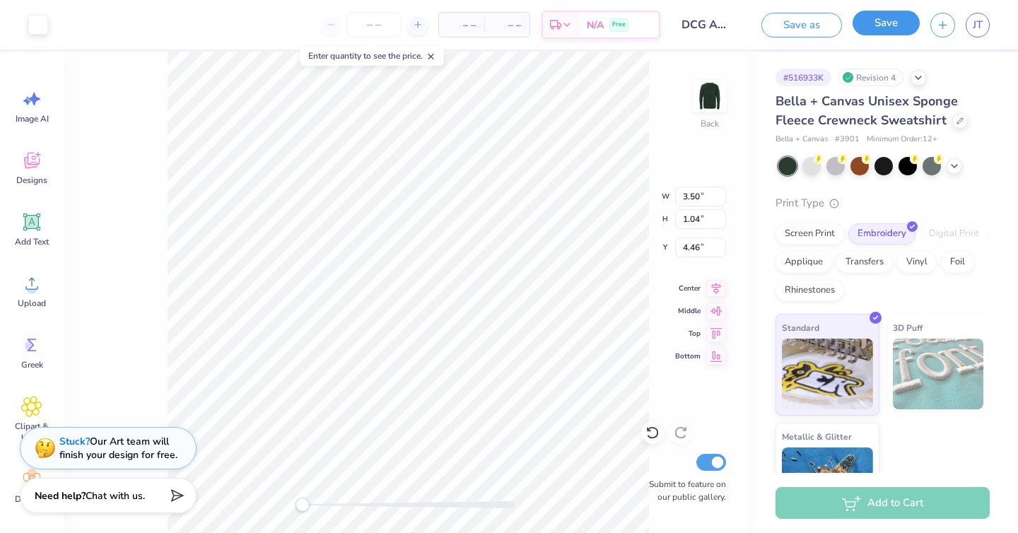
click at [894, 23] on button "Save" at bounding box center [886, 23] width 67 height 25
